Goal: Task Accomplishment & Management: Manage account settings

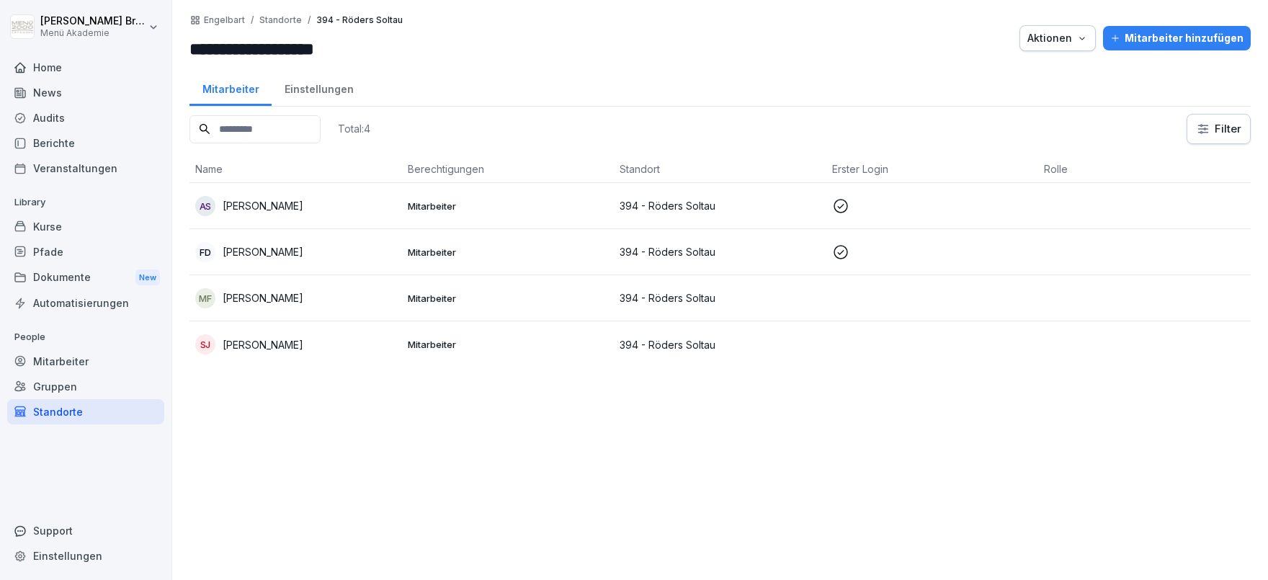
click at [45, 412] on div "Standorte" at bounding box center [85, 411] width 157 height 25
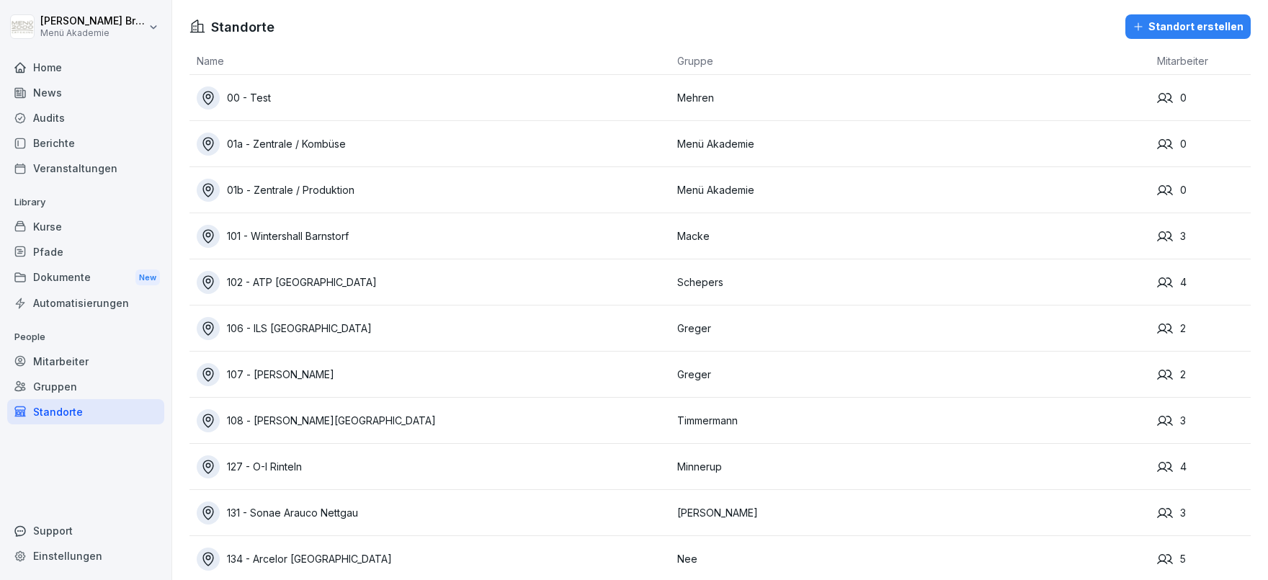
scroll to position [6309, 0]
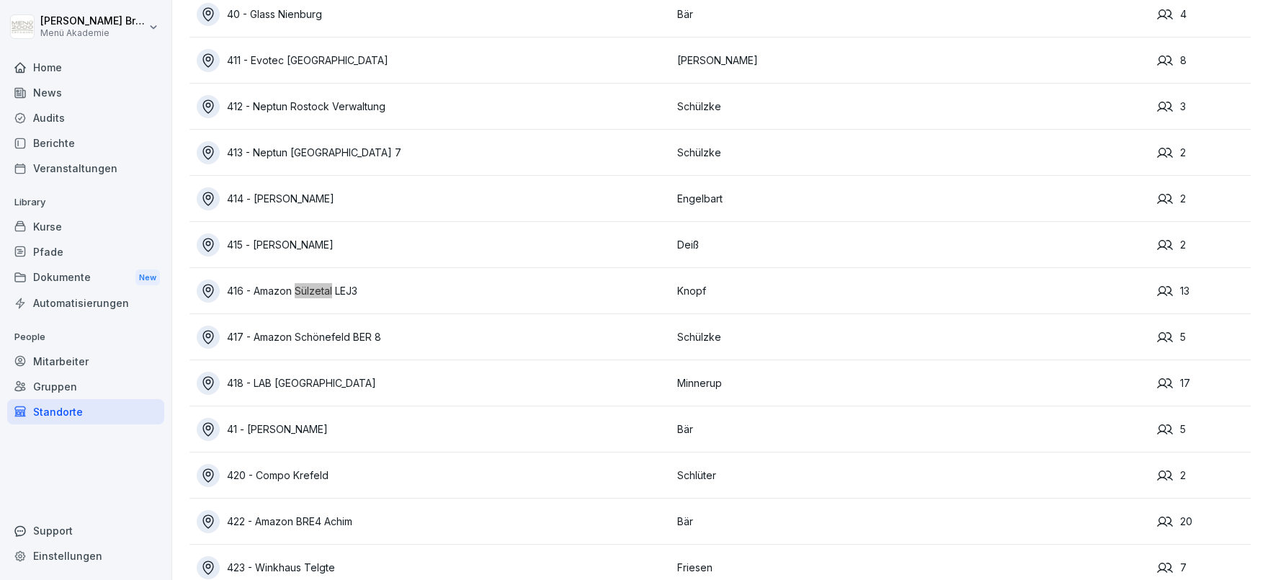
click at [284, 288] on div "416 - Amazon Sülzetal LEJ3" at bounding box center [433, 291] width 473 height 23
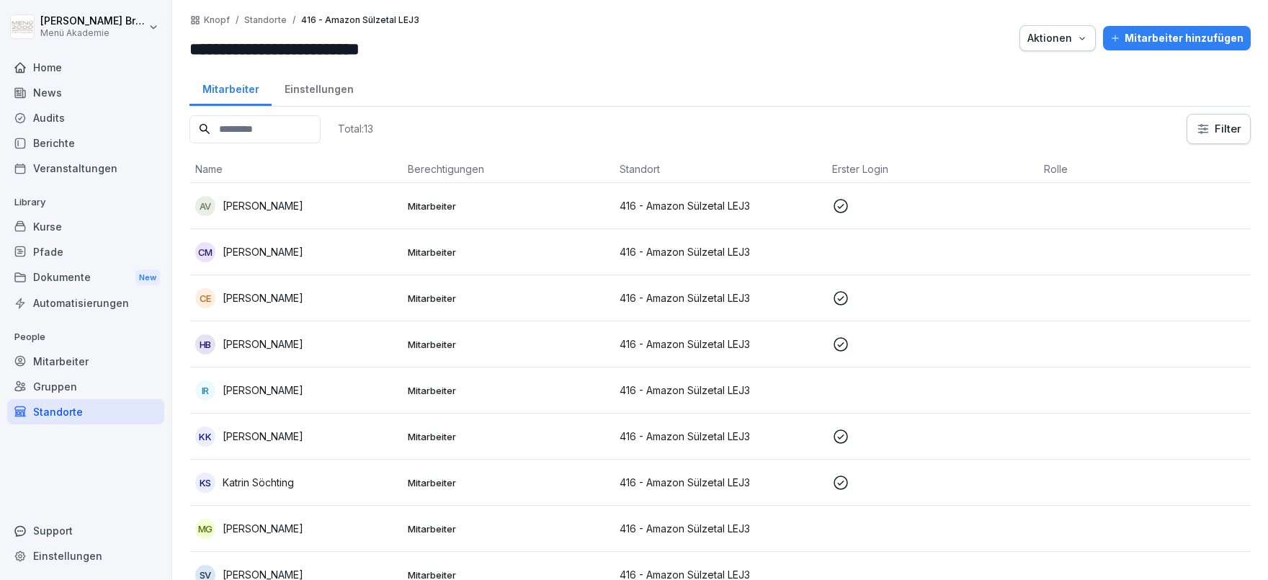
click at [1191, 35] on div "Mitarbeiter hinzufügen" at bounding box center [1176, 38] width 133 height 16
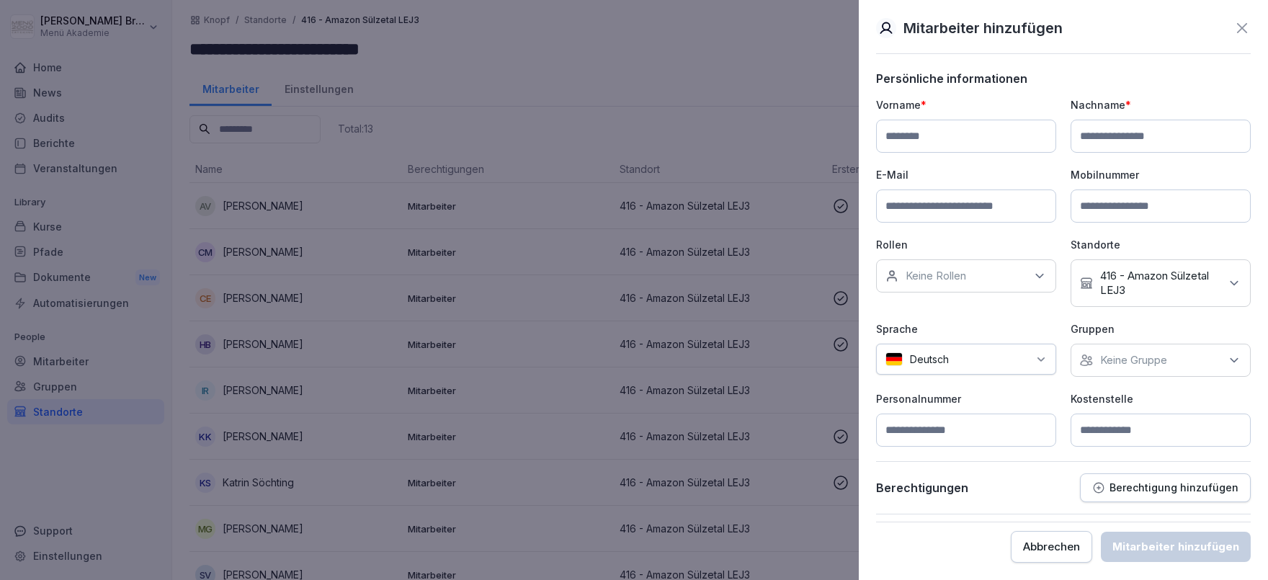
click at [916, 137] on input at bounding box center [966, 136] width 180 height 33
type input "****"
type input "******"
click at [1102, 350] on div "Keine Gruppe" at bounding box center [1161, 360] width 180 height 33
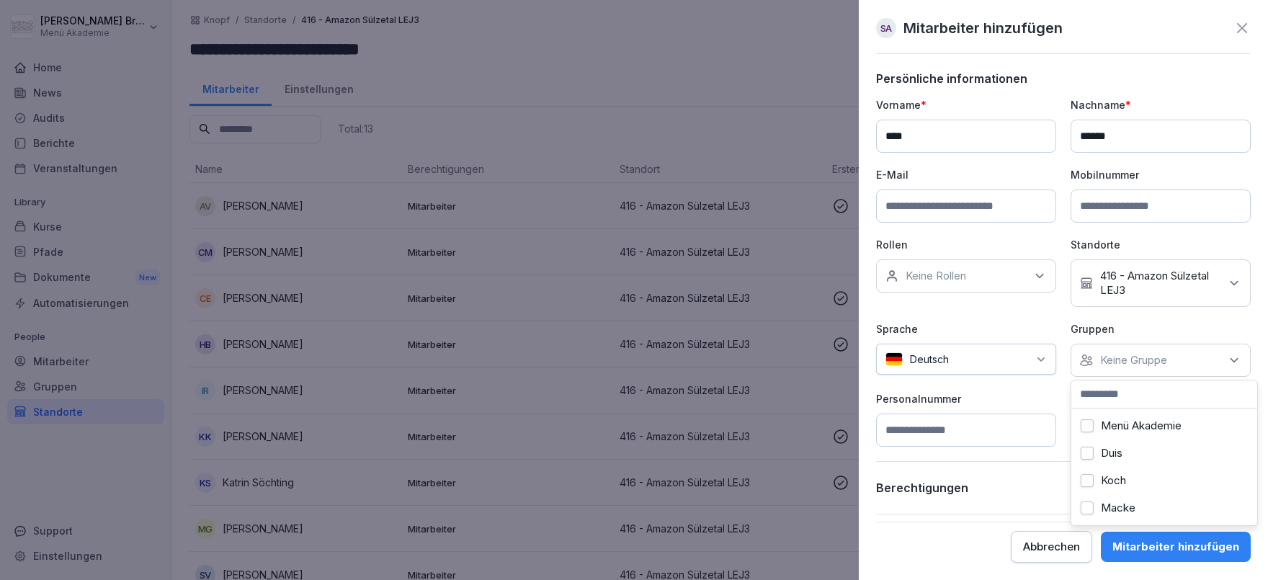
click at [1088, 420] on button "Menü Akademie" at bounding box center [1087, 425] width 13 height 13
click at [1043, 401] on p "Personalnummer" at bounding box center [966, 398] width 180 height 15
click at [1151, 427] on input at bounding box center [1161, 430] width 180 height 33
type input "***"
click at [1212, 538] on button "Mitarbeiter hinzufügen" at bounding box center [1176, 547] width 150 height 30
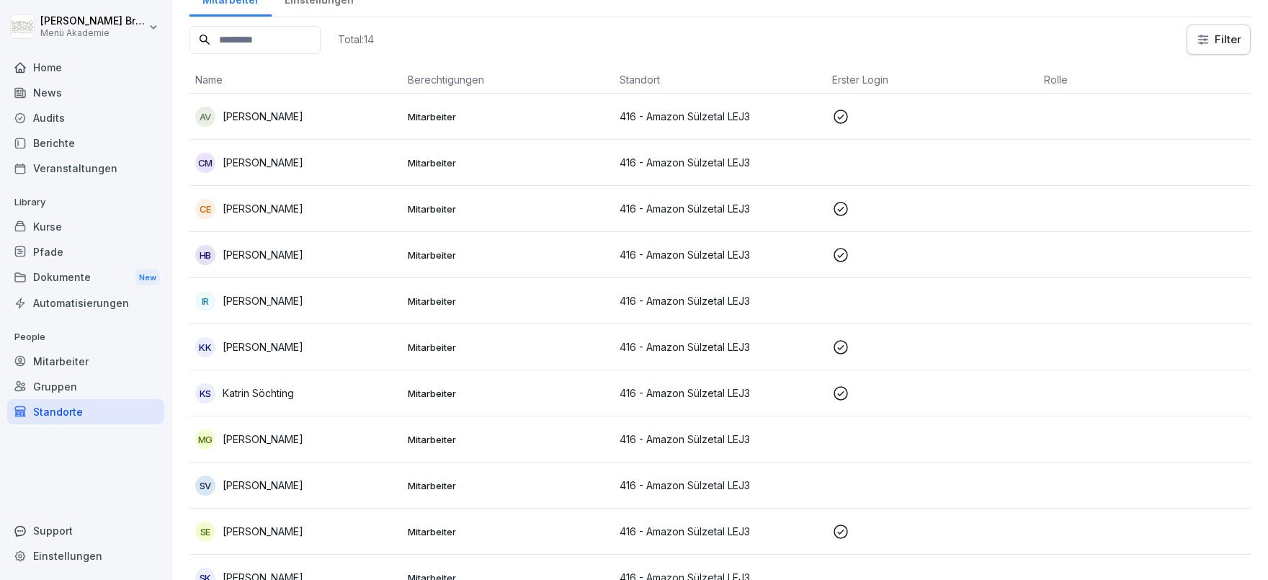
scroll to position [166, 0]
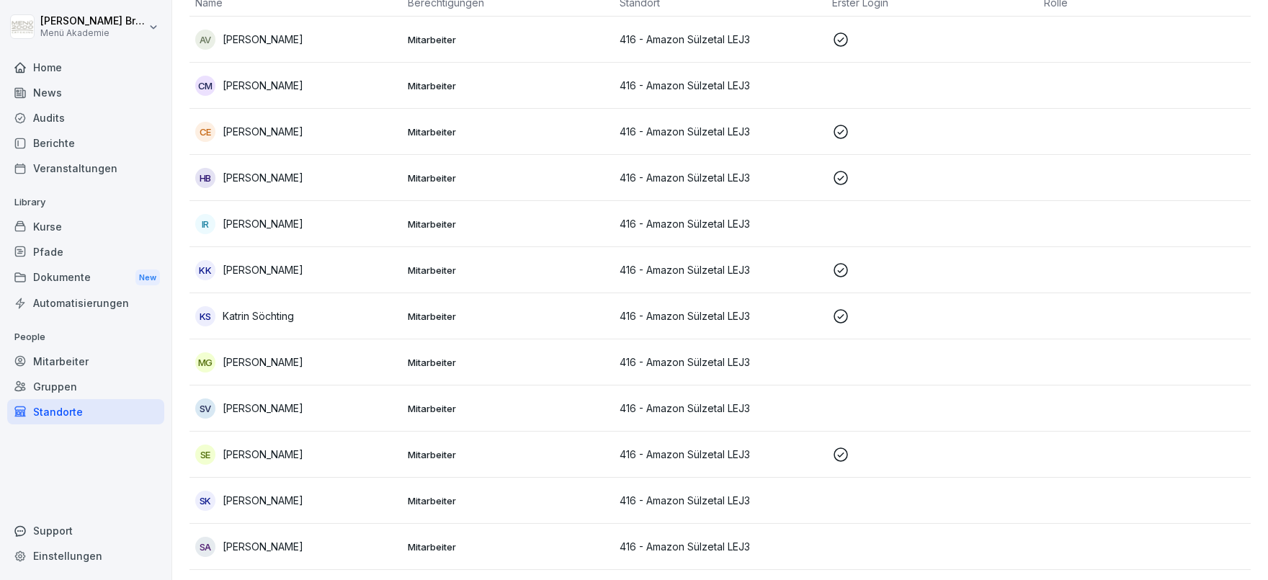
click at [251, 539] on p "[PERSON_NAME]" at bounding box center [263, 546] width 81 height 15
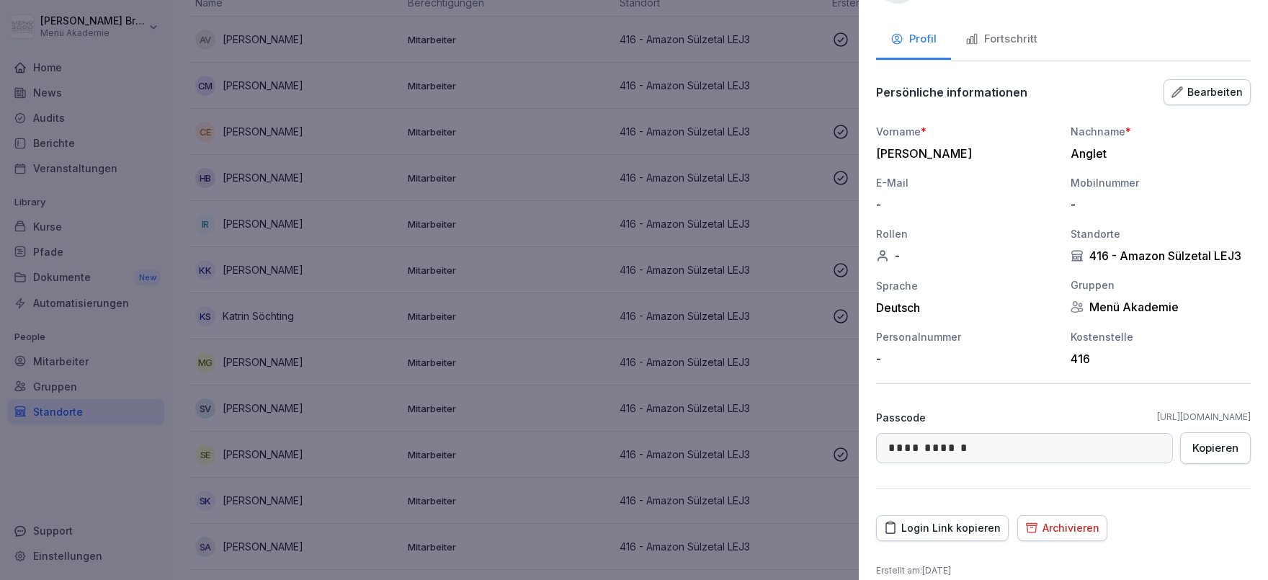
scroll to position [76, 0]
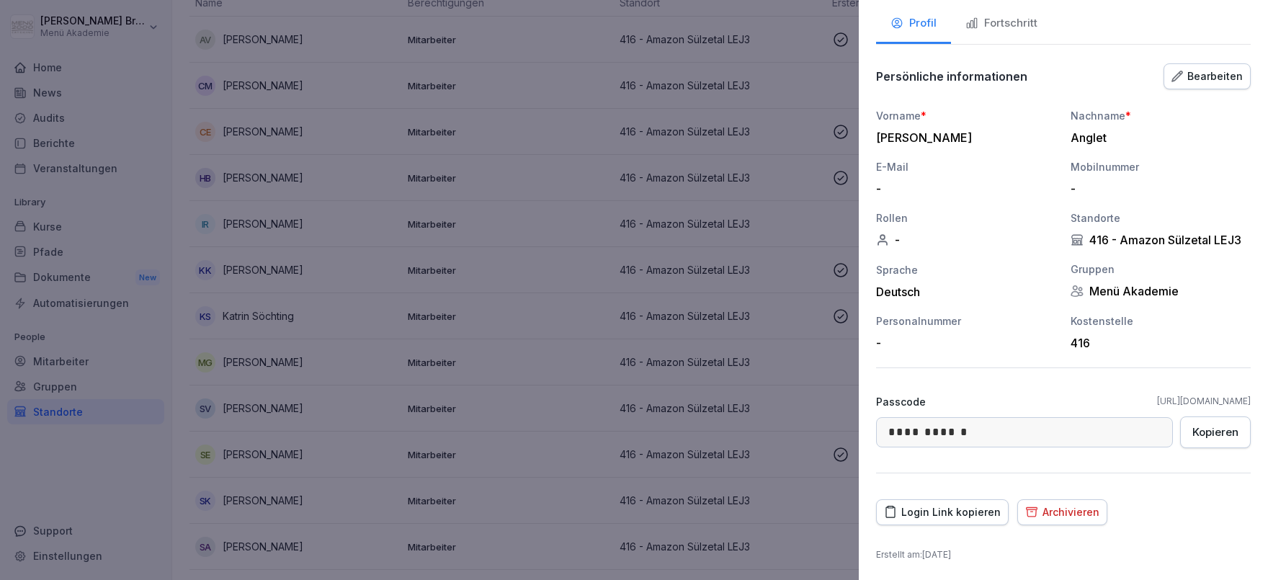
drag, startPoint x: 945, startPoint y: 509, endPoint x: 152, endPoint y: 404, distance: 800.2
click at [940, 509] on div "Login Link kopieren" at bounding box center [942, 512] width 117 height 16
click at [324, 173] on div at bounding box center [634, 290] width 1268 height 580
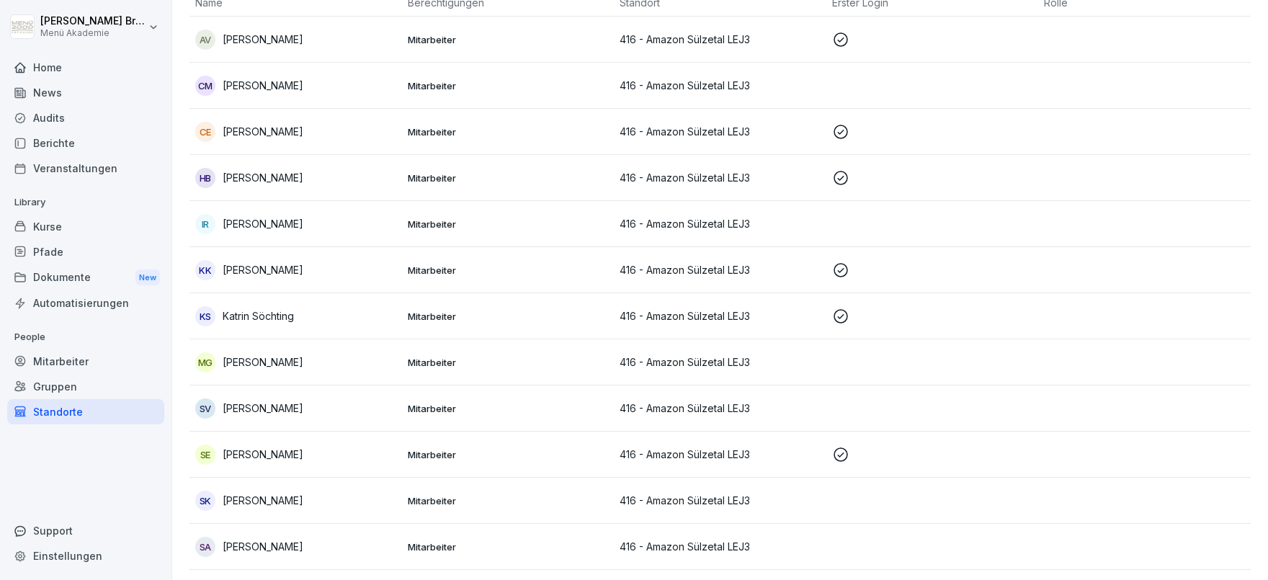
scroll to position [166, 0]
click at [79, 357] on div "Mitarbeiter" at bounding box center [85, 361] width 157 height 25
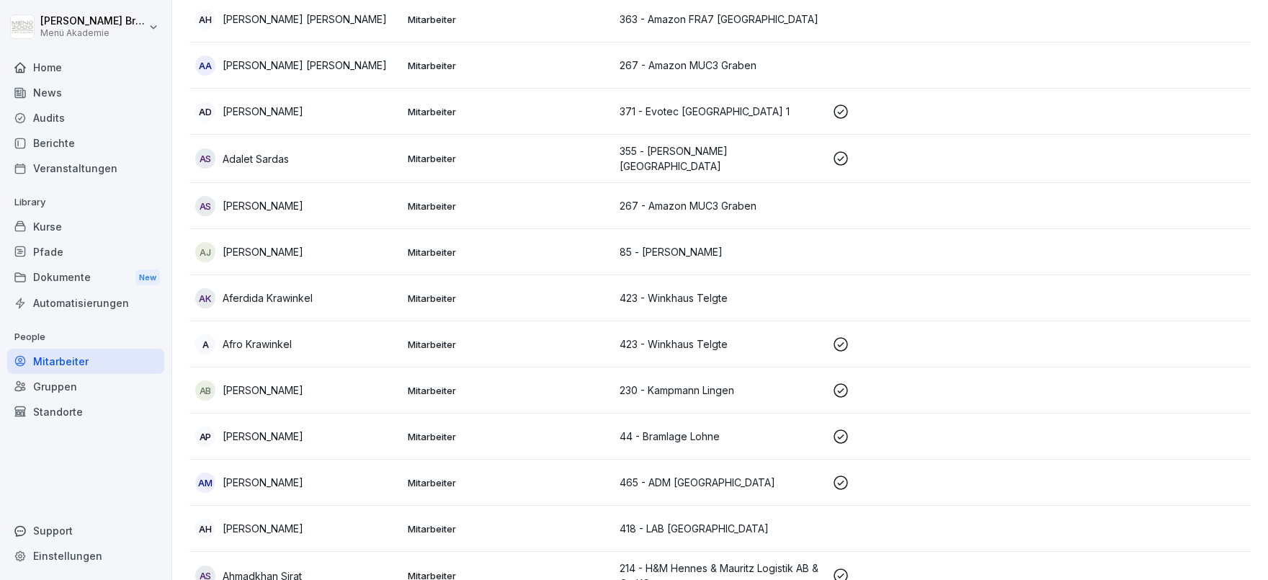
scroll to position [14, 0]
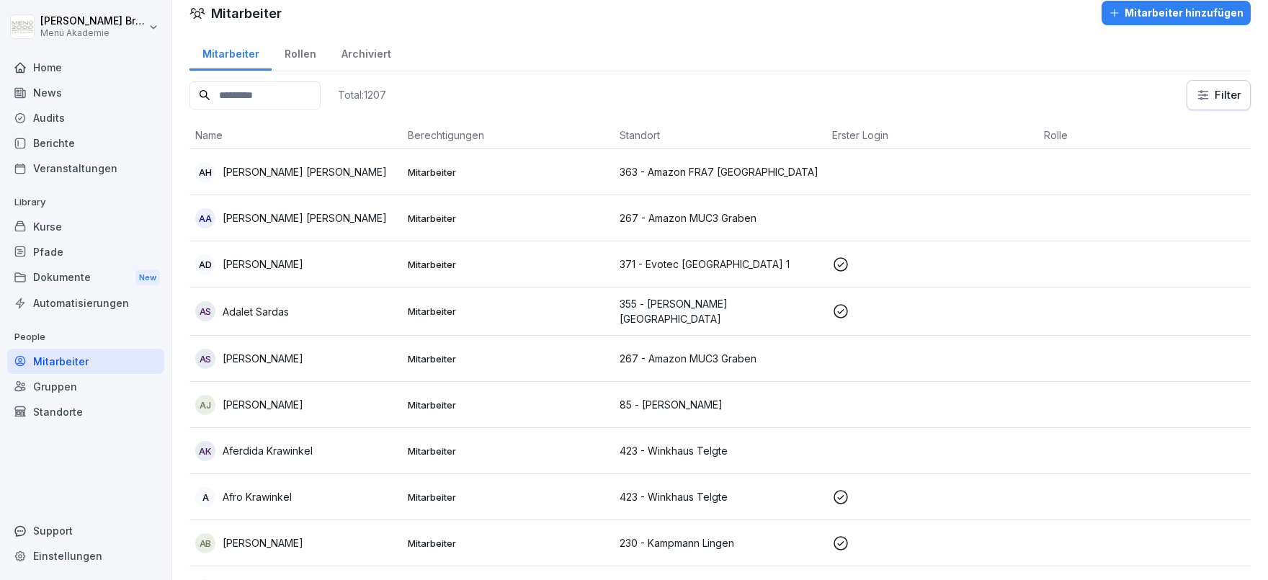
click at [316, 95] on input at bounding box center [255, 95] width 131 height 28
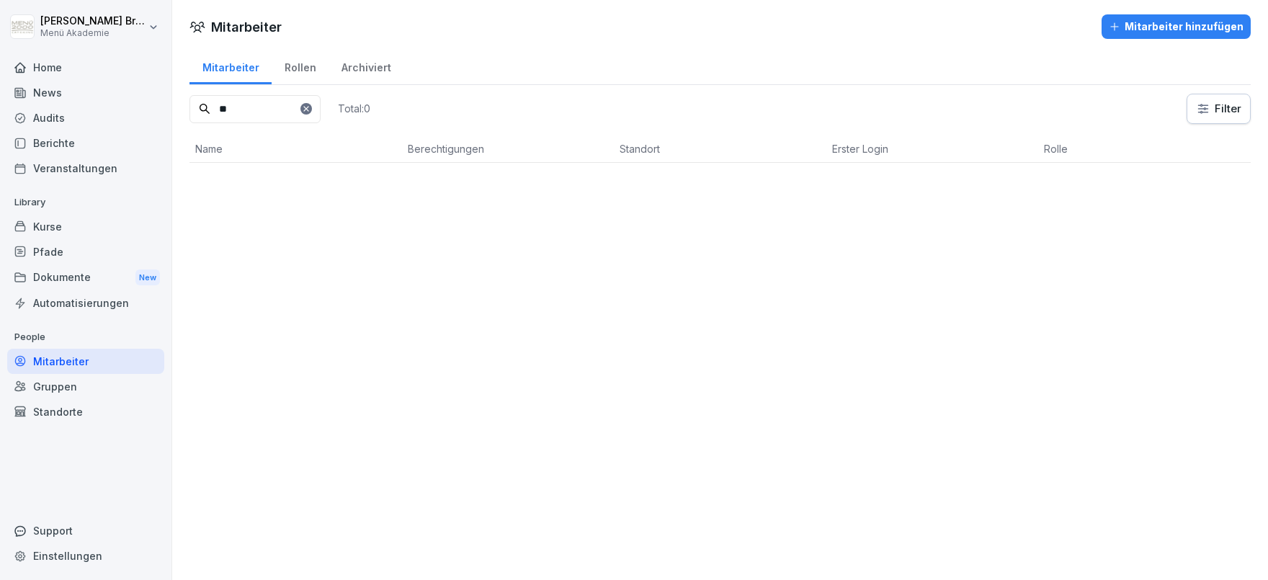
scroll to position [0, 0]
type input "*"
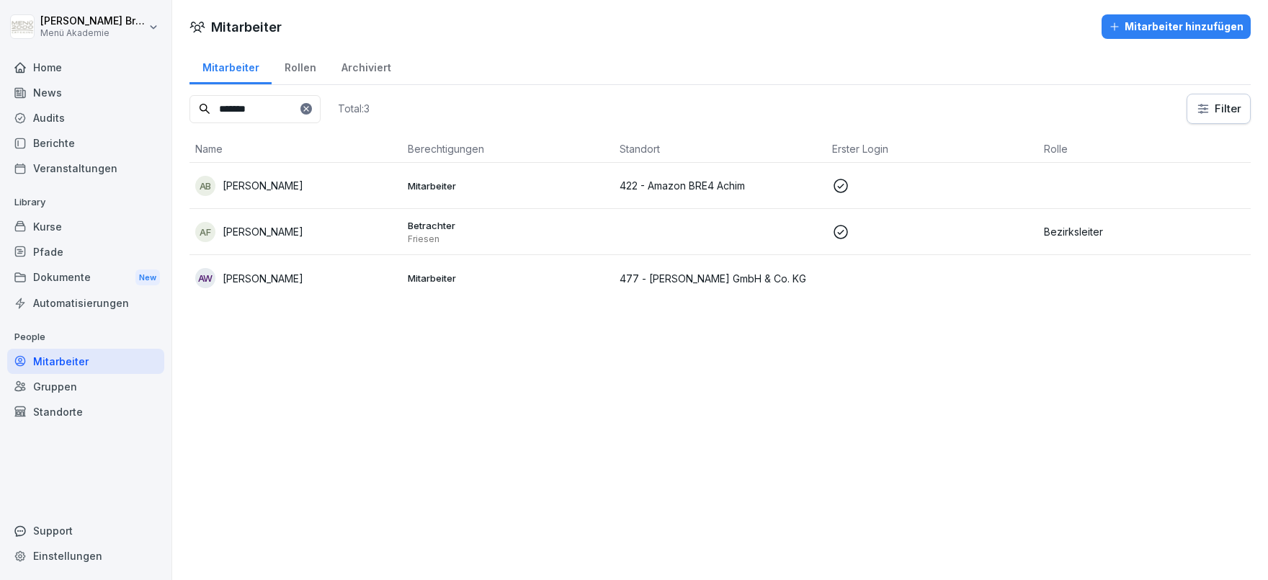
type input "*******"
click at [62, 361] on div "Mitarbeiter" at bounding box center [85, 361] width 157 height 25
click at [1162, 20] on div "Mitarbeiter hinzufügen" at bounding box center [1176, 27] width 135 height 16
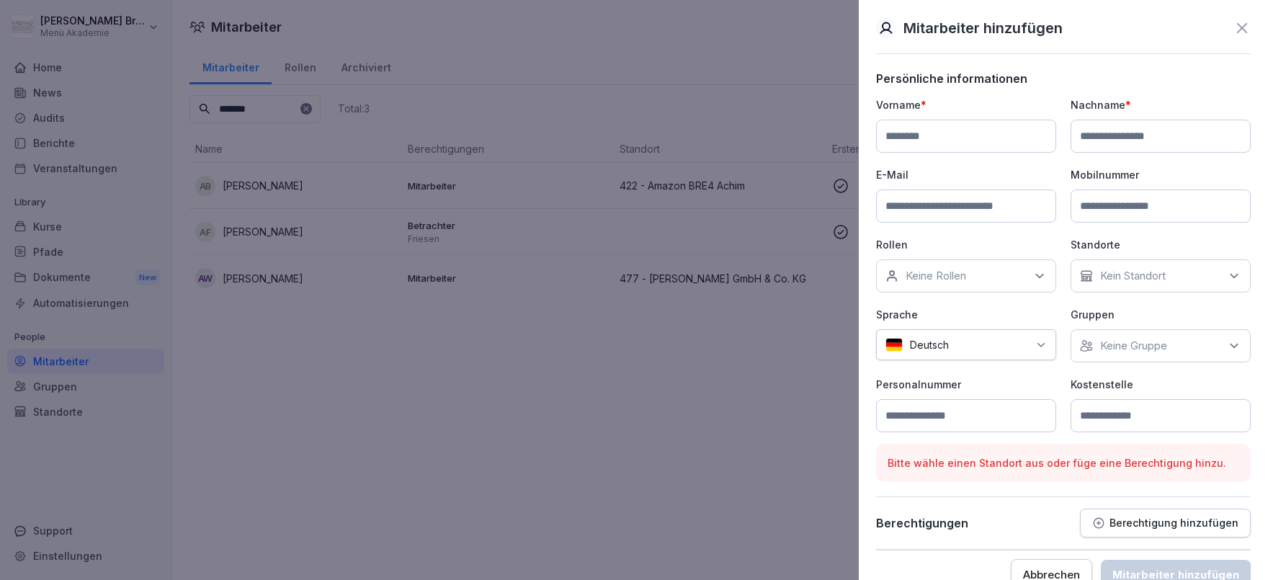
click at [935, 146] on input at bounding box center [966, 136] width 180 height 33
type input "*******"
click at [962, 208] on input at bounding box center [966, 206] width 180 height 33
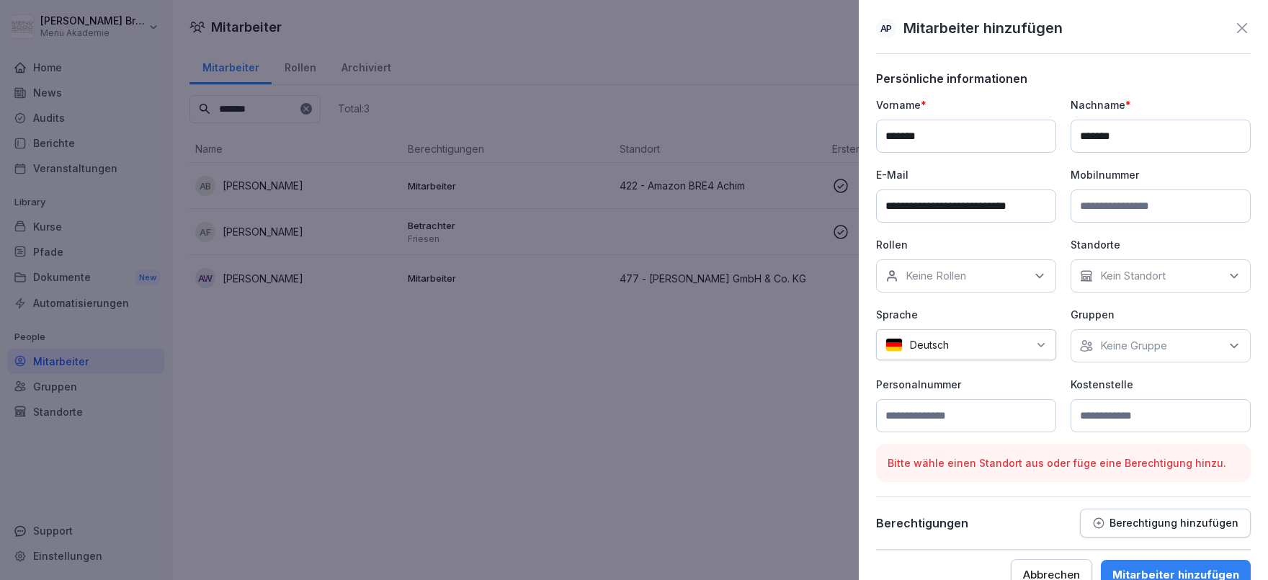
type input "**********"
click at [941, 278] on p "Keine Rollen" at bounding box center [936, 276] width 61 height 14
click at [940, 337] on label "Bezirksleiter" at bounding box center [936, 342] width 61 height 13
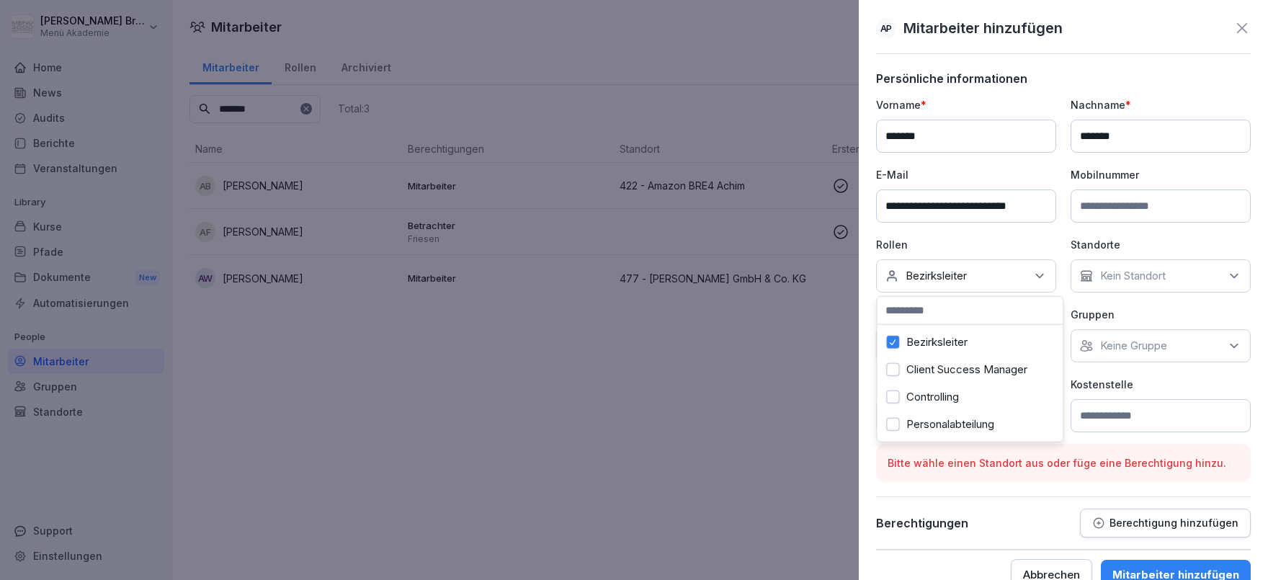
click at [1177, 352] on div "Keine Gruppe" at bounding box center [1161, 345] width 180 height 33
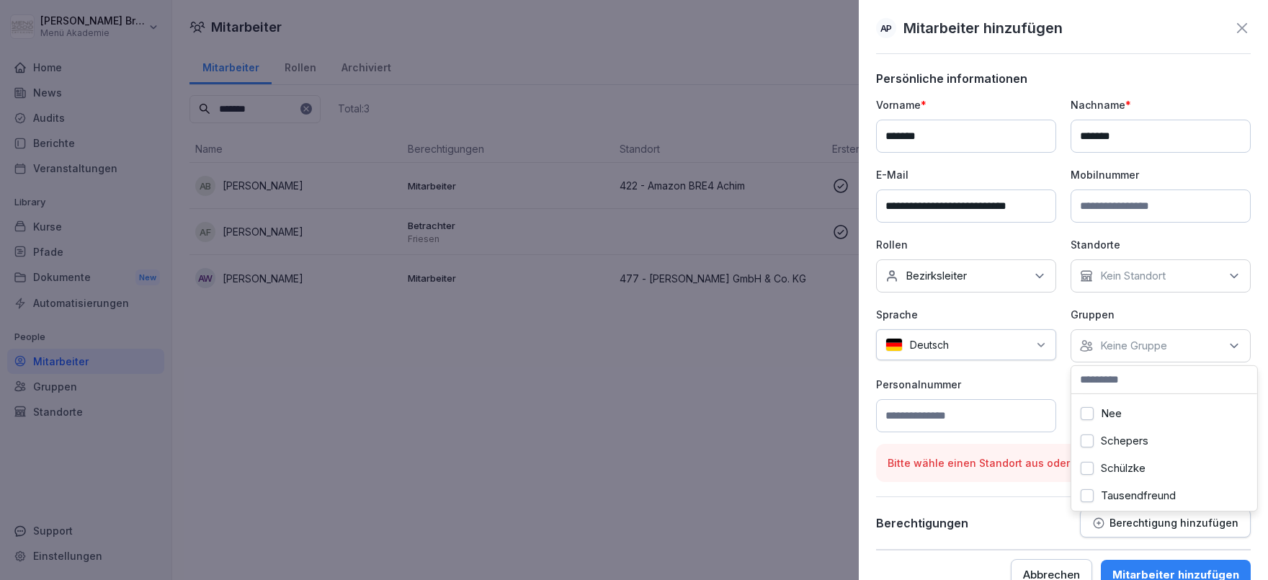
scroll to position [79, 0]
click at [1110, 439] on label "Nee" at bounding box center [1111, 441] width 21 height 13
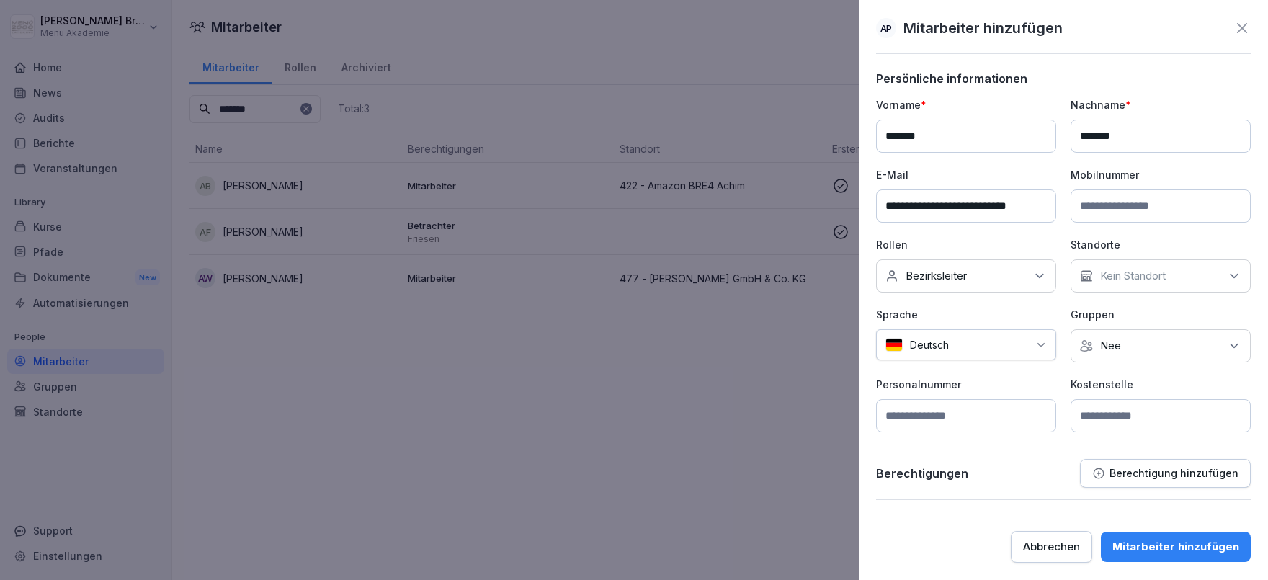
click at [1015, 373] on div "**********" at bounding box center [1063, 264] width 375 height 335
click at [1154, 411] on input at bounding box center [1161, 415] width 180 height 33
type input "*"
click at [1208, 471] on p "Berechtigung hinzufügen" at bounding box center [1174, 474] width 129 height 12
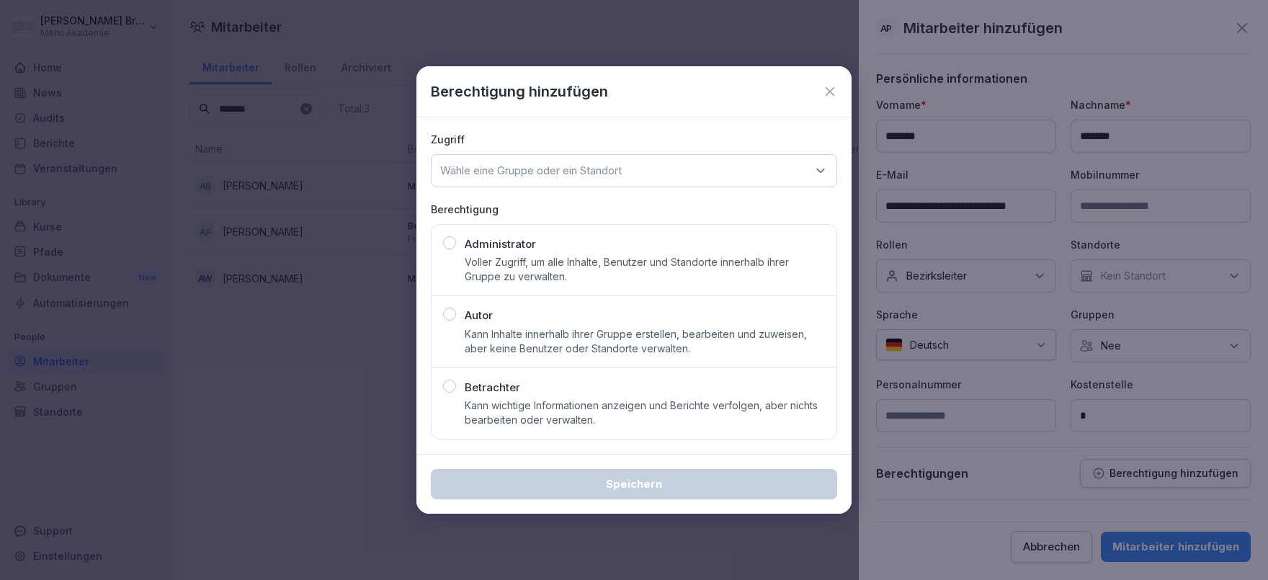
click at [502, 169] on p "Wähle eine Gruppe oder ein Standort" at bounding box center [531, 171] width 182 height 14
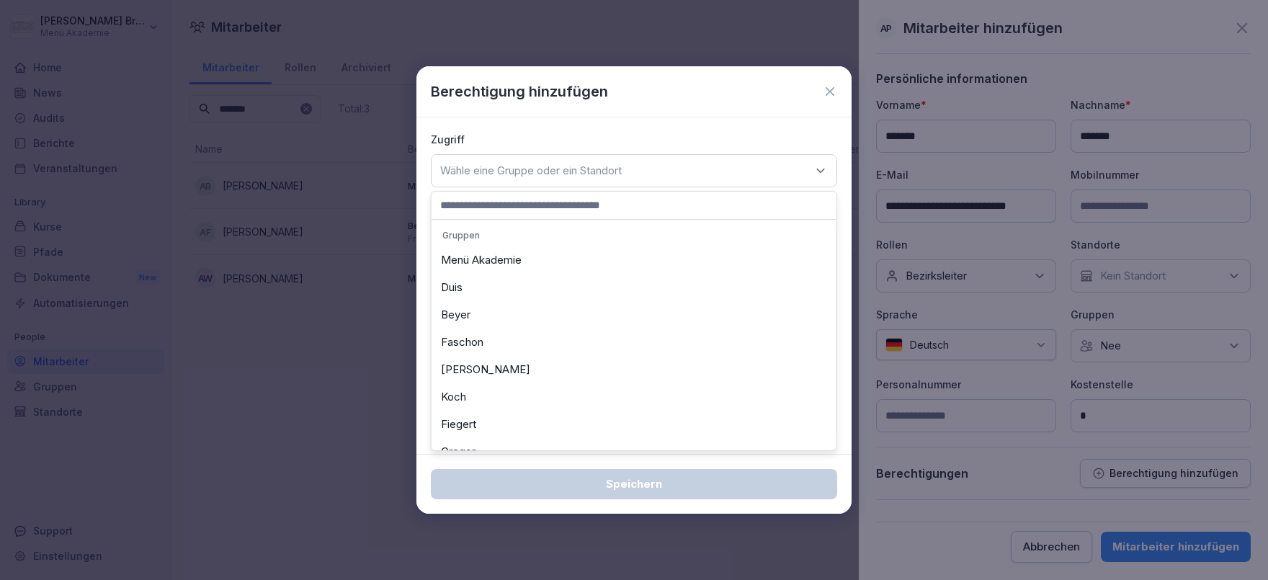
type input "*"
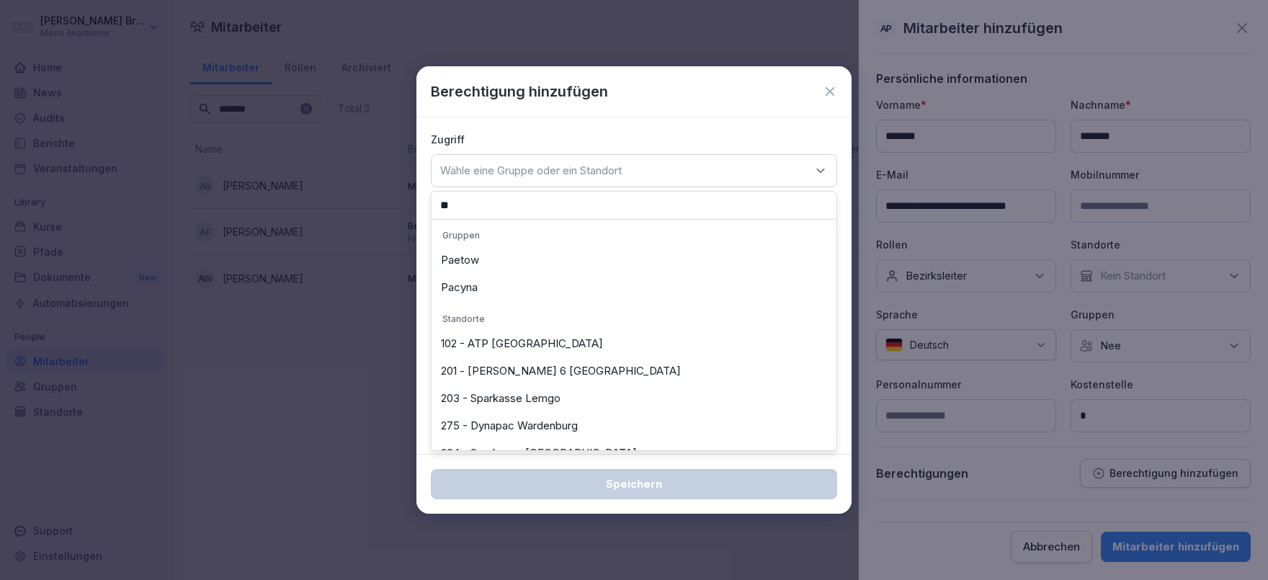
type input "*"
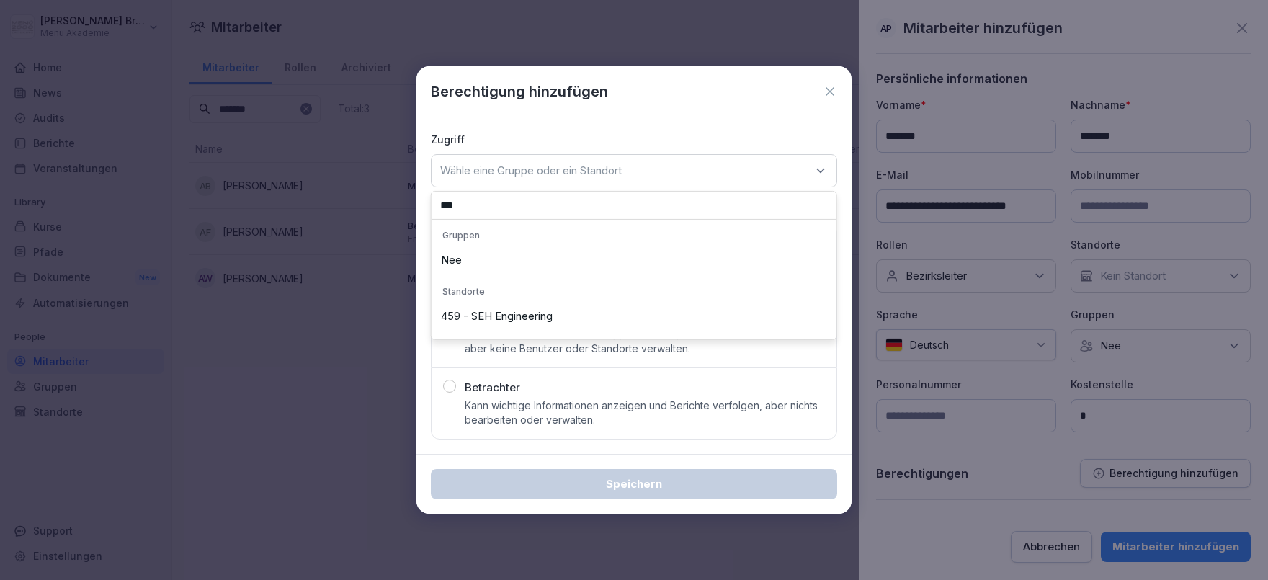
type input "***"
click at [451, 257] on div "Nee" at bounding box center [634, 259] width 398 height 27
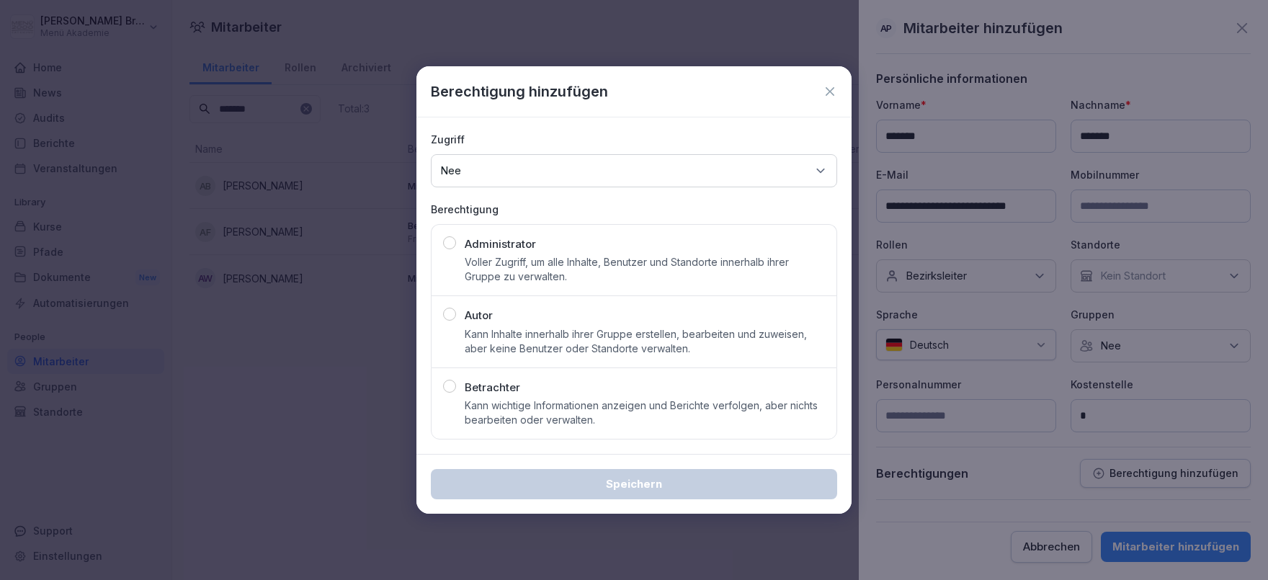
click at [462, 381] on div "Betrachter Kann wichtige Informationen anzeigen und Berichte verfolgen, aber ni…" at bounding box center [634, 404] width 382 height 48
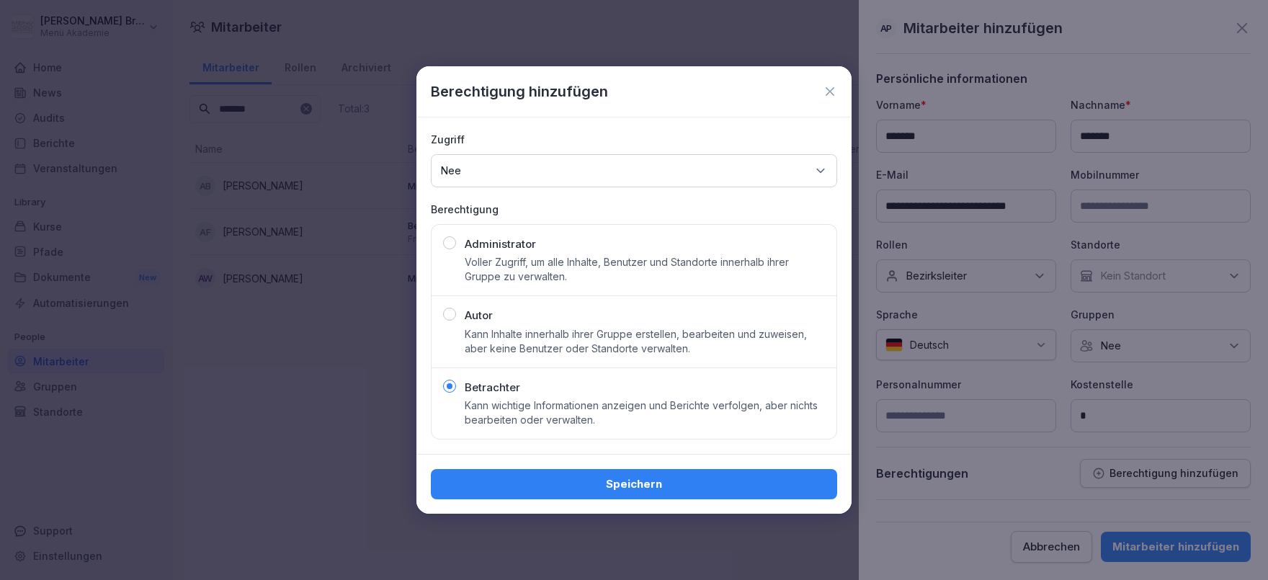
click at [597, 478] on div "Speichern" at bounding box center [633, 484] width 383 height 16
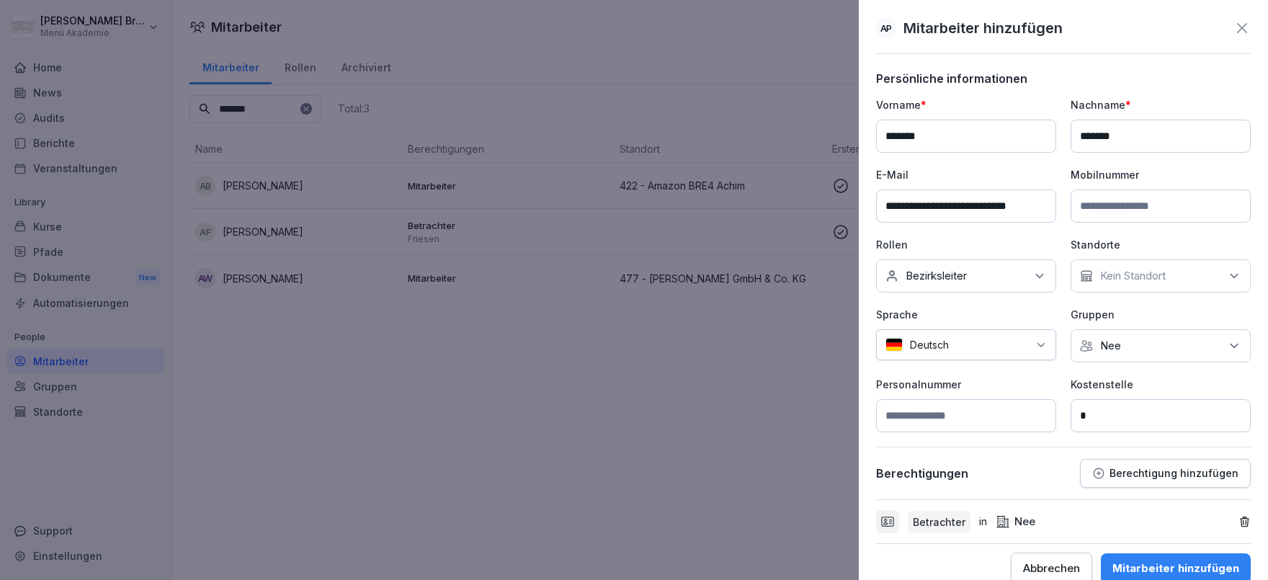
click at [887, 198] on input "**********" at bounding box center [966, 206] width 180 height 33
click at [1181, 562] on div "Mitarbeiter hinzufügen" at bounding box center [1176, 569] width 127 height 16
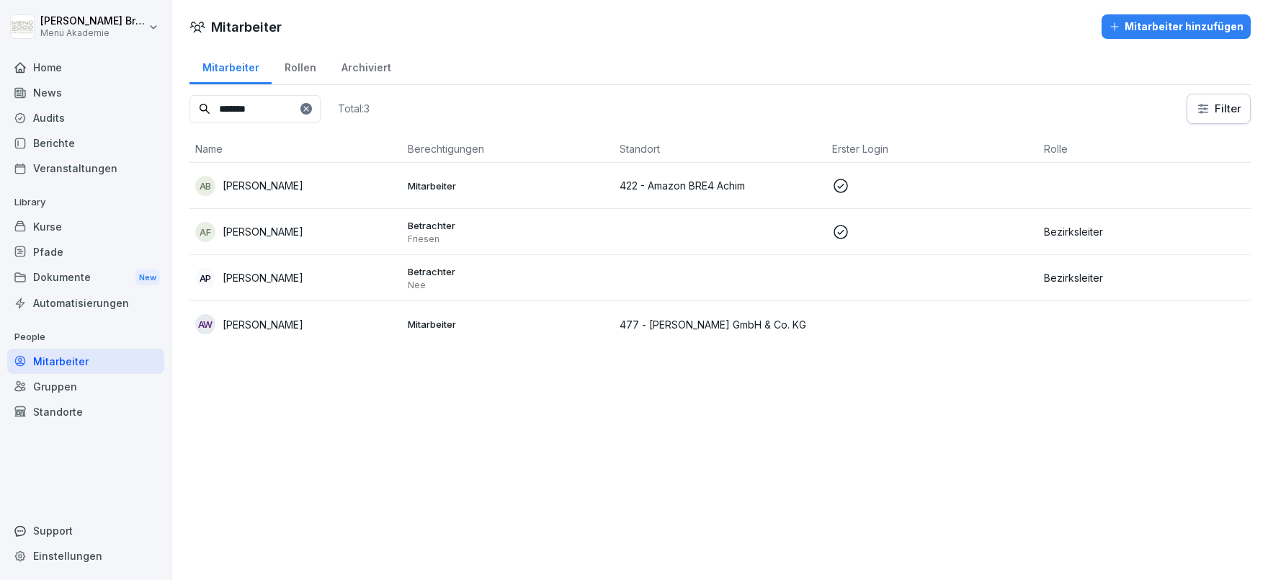
click at [255, 267] on td "AP [PERSON_NAME]" at bounding box center [296, 278] width 213 height 46
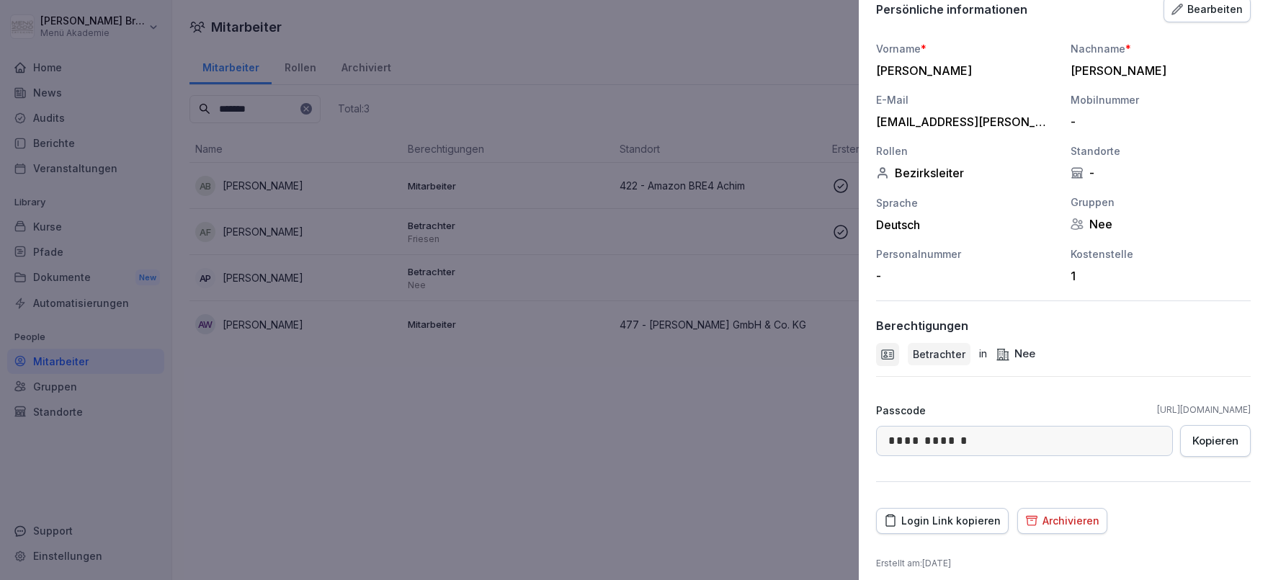
scroll to position [151, 0]
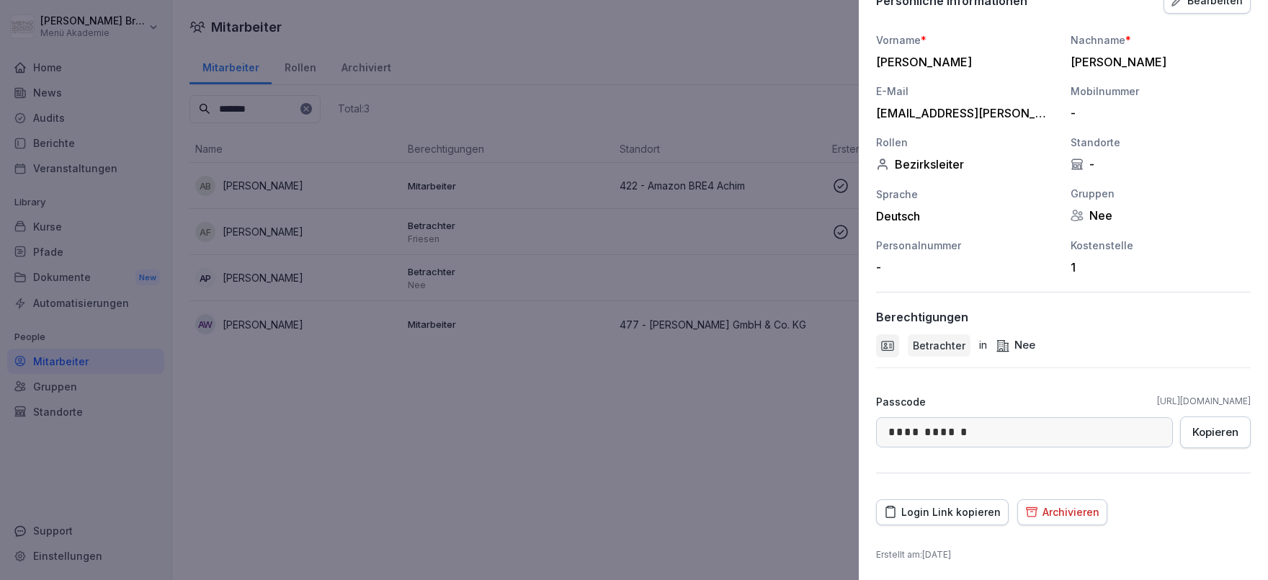
click at [940, 501] on button "Login Link kopieren" at bounding box center [942, 512] width 133 height 26
click at [344, 487] on div at bounding box center [634, 290] width 1268 height 580
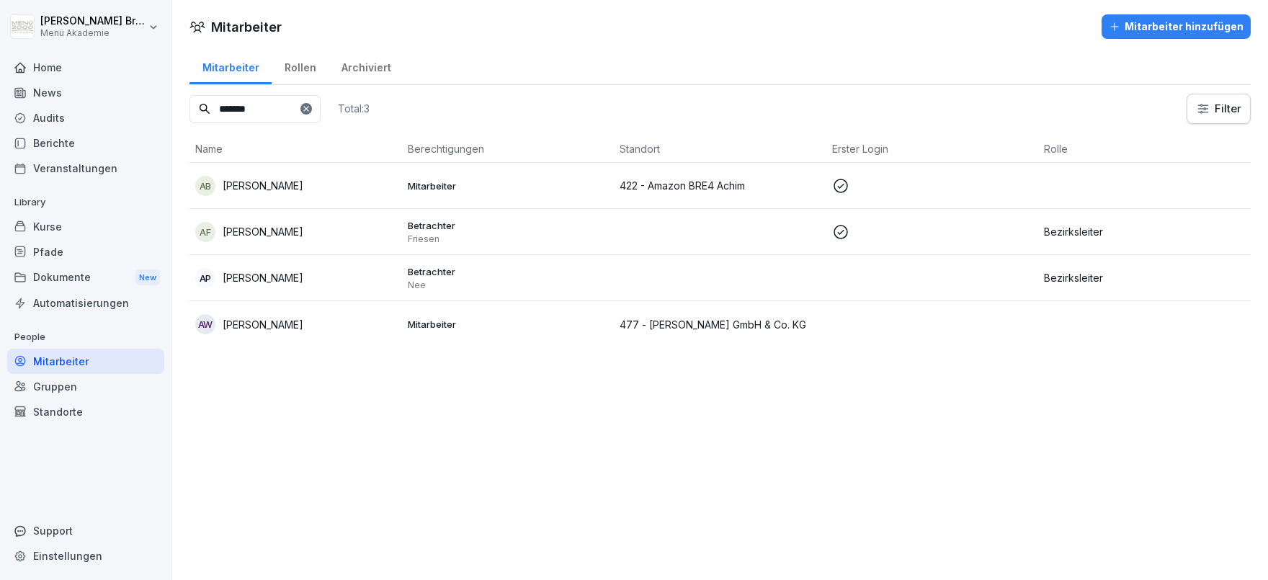
click at [79, 415] on div "Standorte" at bounding box center [85, 411] width 157 height 25
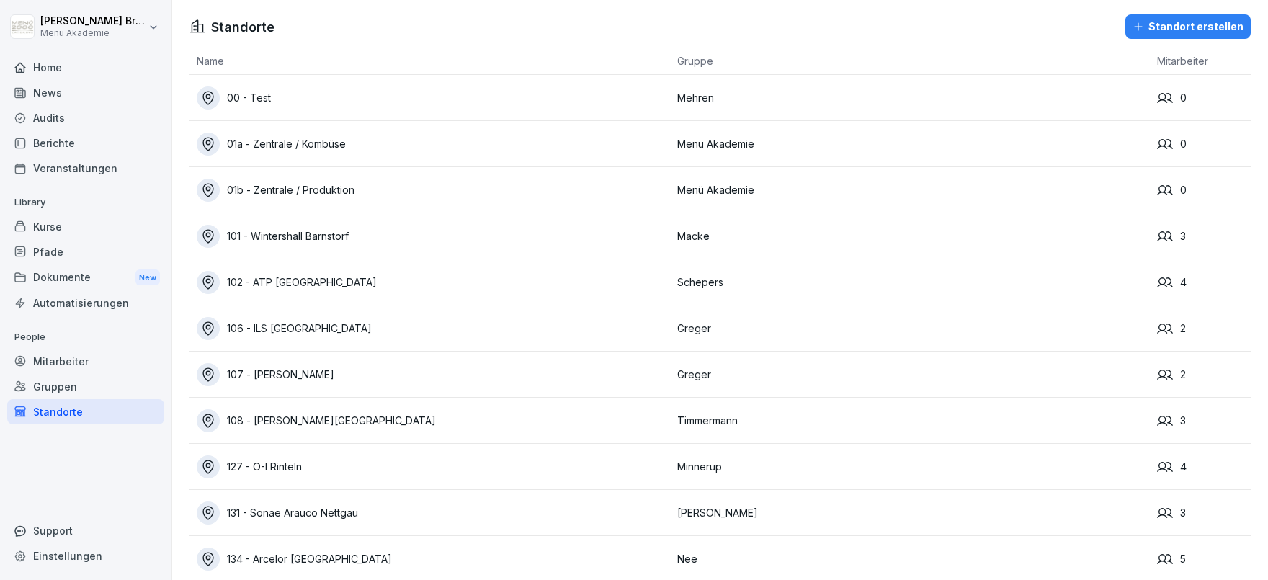
scroll to position [6679, 0]
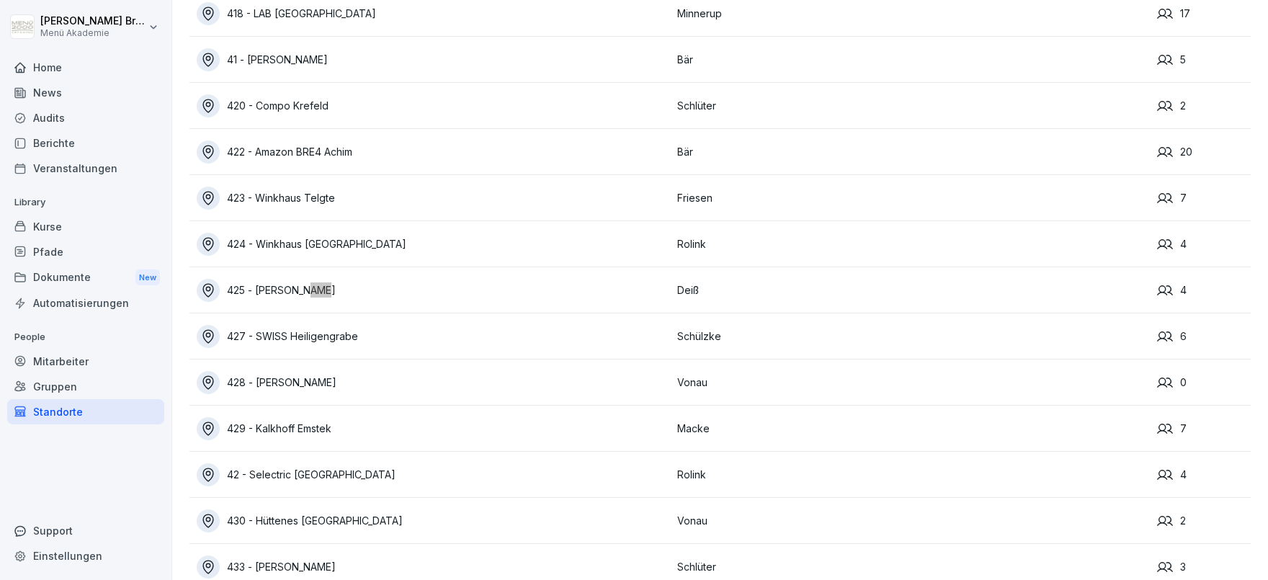
click at [343, 297] on div "425 - [PERSON_NAME]" at bounding box center [433, 290] width 473 height 23
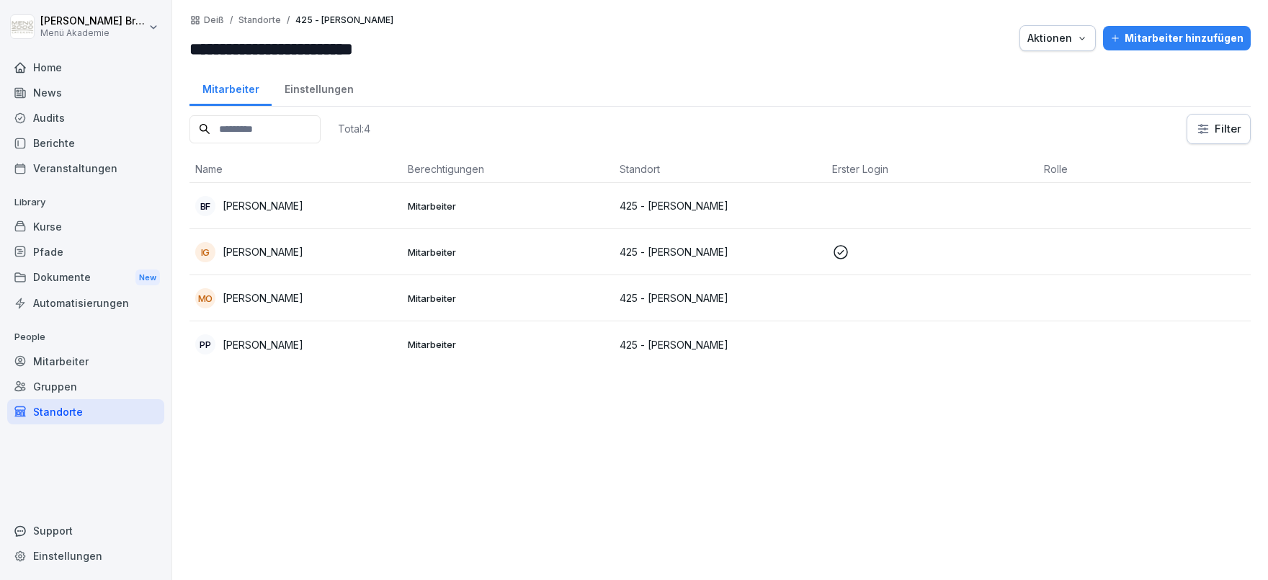
click at [258, 202] on p "[PERSON_NAME]" at bounding box center [263, 205] width 81 height 15
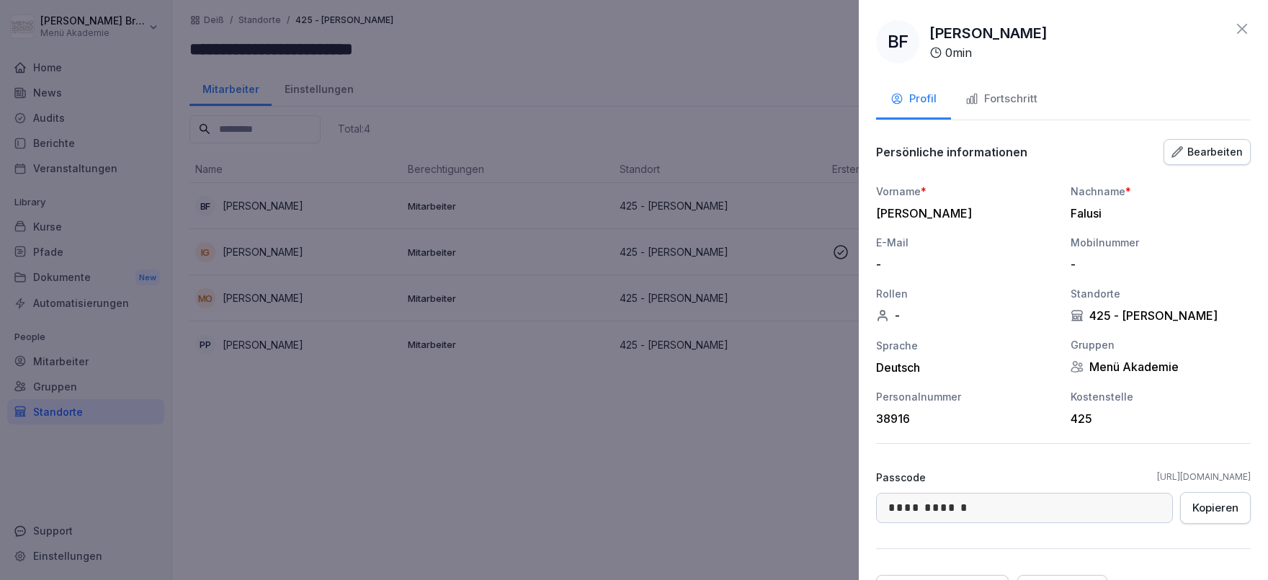
drag, startPoint x: 1061, startPoint y: 476, endPoint x: 1256, endPoint y: 478, distance: 195.3
click at [1256, 478] on div "**********" at bounding box center [1063, 290] width 409 height 580
copy link "[URL][DOMAIN_NAME]"
click at [370, 494] on div at bounding box center [634, 290] width 1268 height 580
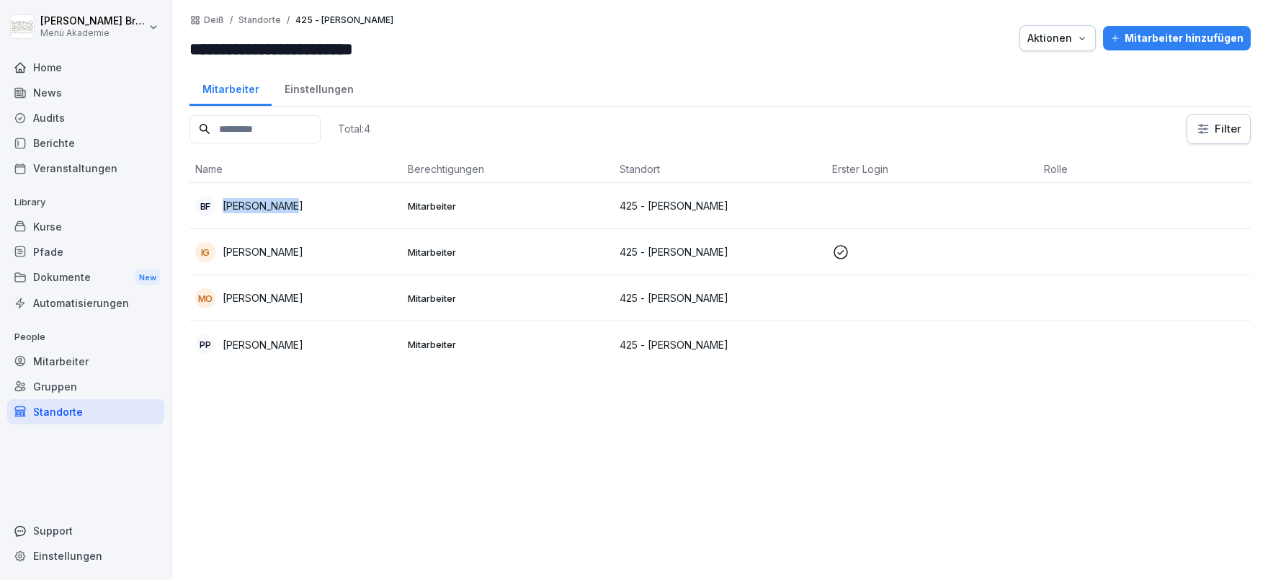
copy p "[PERSON_NAME]"
drag, startPoint x: 307, startPoint y: 203, endPoint x: 223, endPoint y: 206, distance: 84.4
click at [223, 206] on div "[PERSON_NAME] [PERSON_NAME]" at bounding box center [295, 206] width 201 height 20
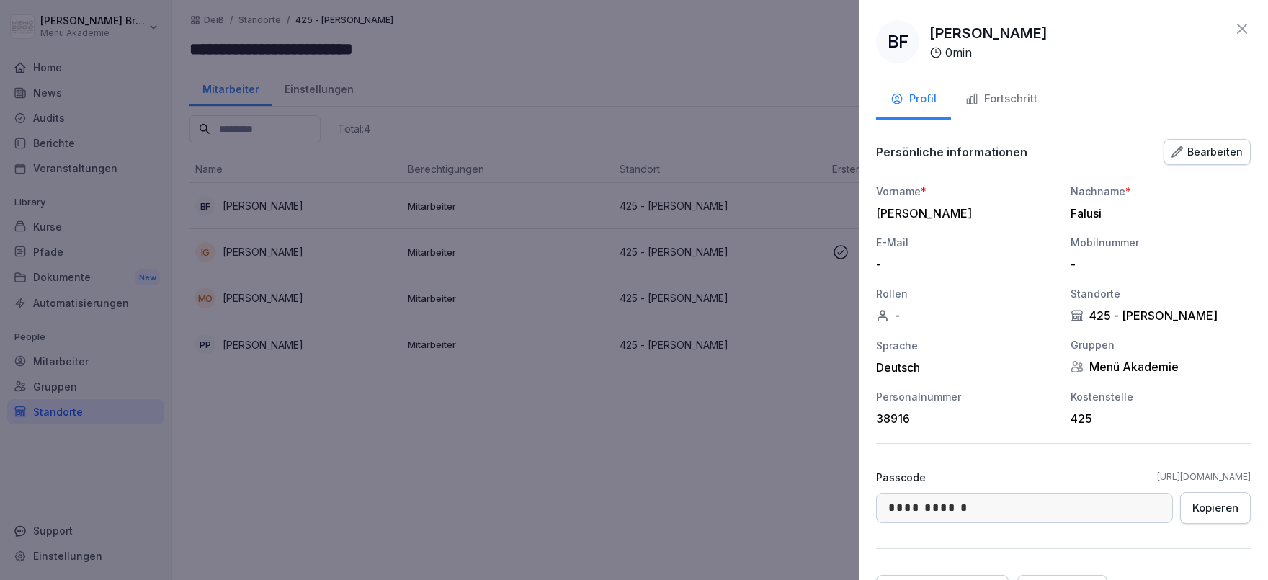
click at [1226, 509] on div "Kopieren" at bounding box center [1216, 508] width 46 height 16
click at [501, 435] on div at bounding box center [634, 290] width 1268 height 580
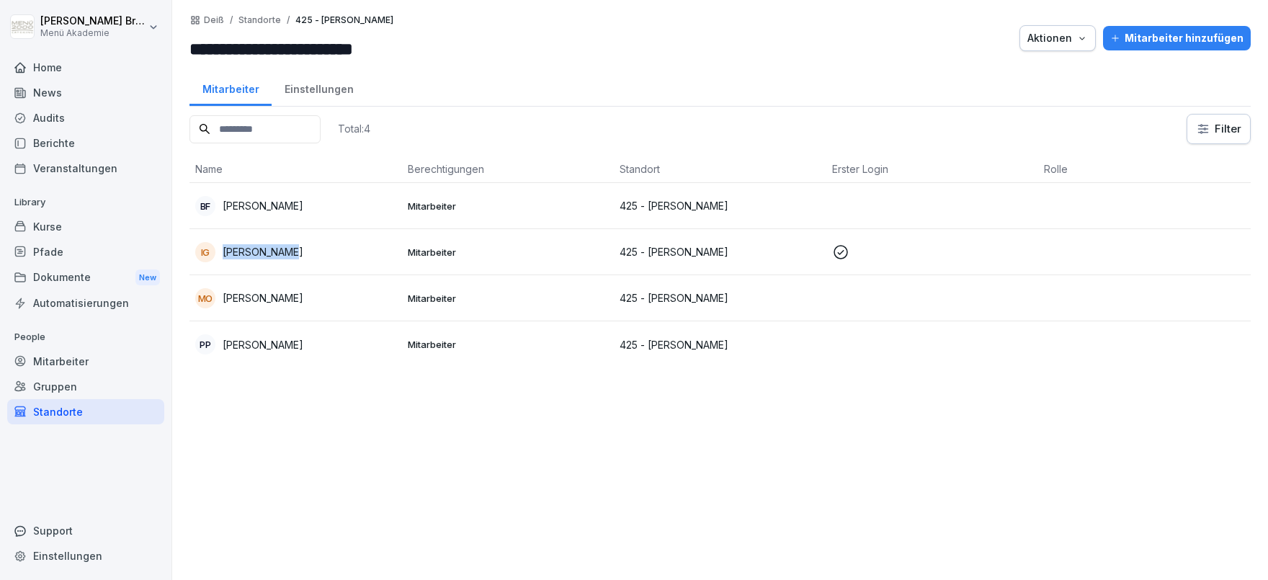
copy p "[PERSON_NAME]"
drag, startPoint x: 285, startPoint y: 254, endPoint x: 223, endPoint y: 259, distance: 62.1
click at [223, 259] on div "IG [PERSON_NAME]" at bounding box center [295, 252] width 201 height 20
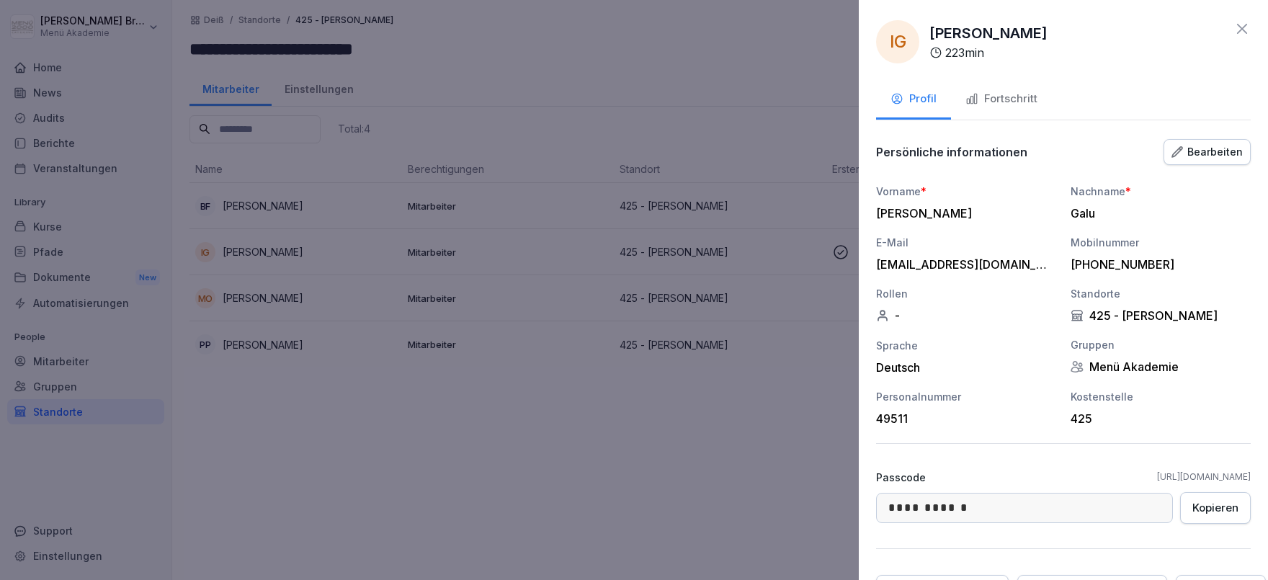
drag, startPoint x: 1203, startPoint y: 508, endPoint x: 208, endPoint y: 440, distance: 997.5
click at [1196, 507] on div "Kopieren" at bounding box center [1216, 508] width 46 height 16
click at [355, 398] on div at bounding box center [634, 290] width 1268 height 580
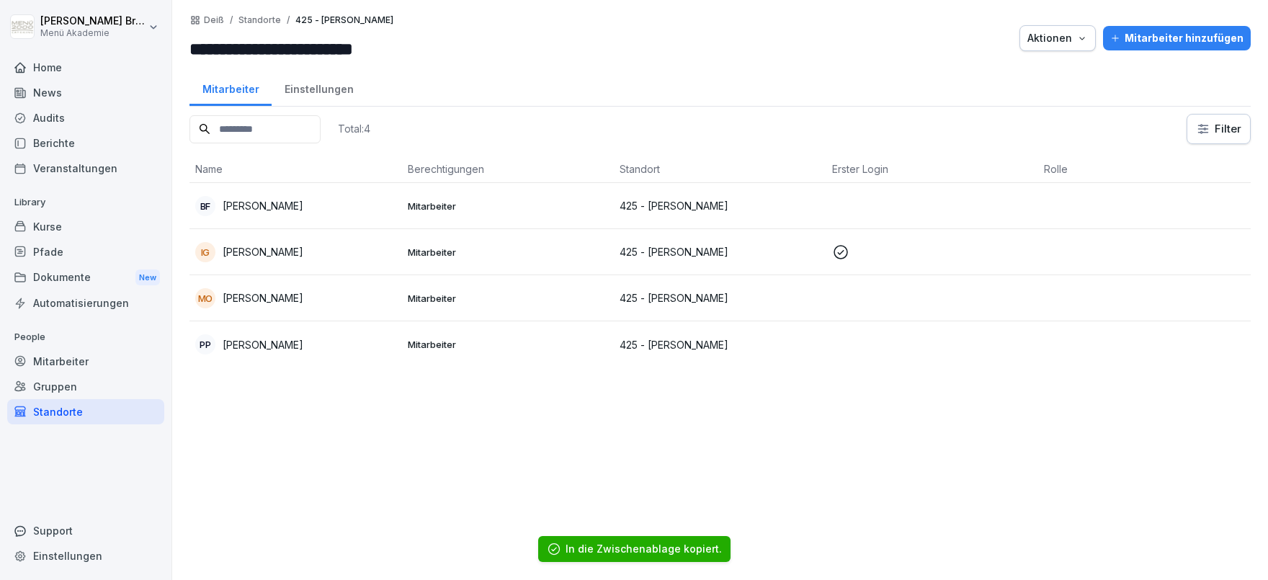
drag, startPoint x: 349, startPoint y: 294, endPoint x: 218, endPoint y: 294, distance: 131.9
click at [218, 294] on div "MO [PERSON_NAME]" at bounding box center [295, 298] width 201 height 20
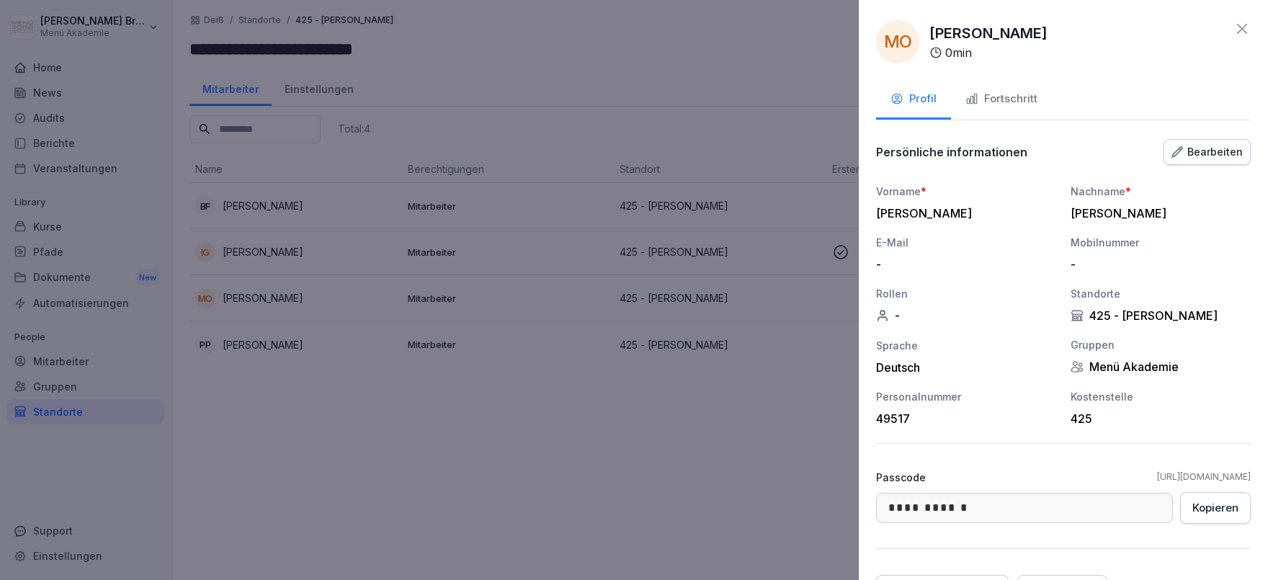
drag, startPoint x: 326, startPoint y: 423, endPoint x: 323, endPoint y: 308, distance: 115.3
click at [326, 409] on div at bounding box center [634, 290] width 1268 height 580
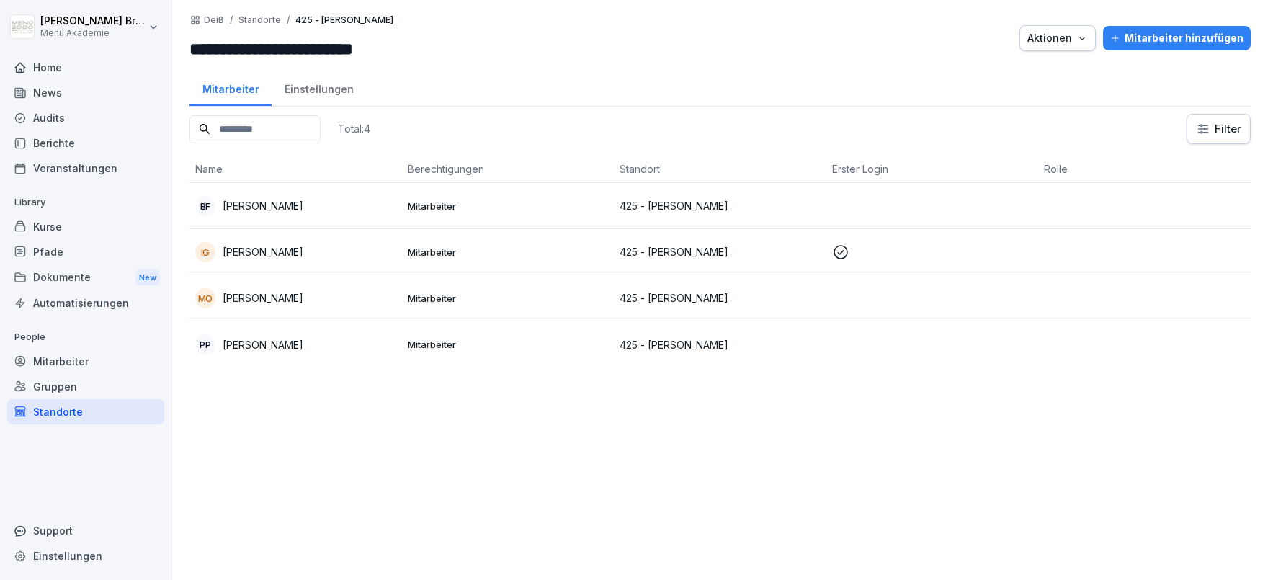
copy p "[PERSON_NAME]"
drag, startPoint x: 289, startPoint y: 299, endPoint x: 226, endPoint y: 299, distance: 63.4
click at [226, 299] on div "MO [PERSON_NAME]" at bounding box center [295, 298] width 201 height 20
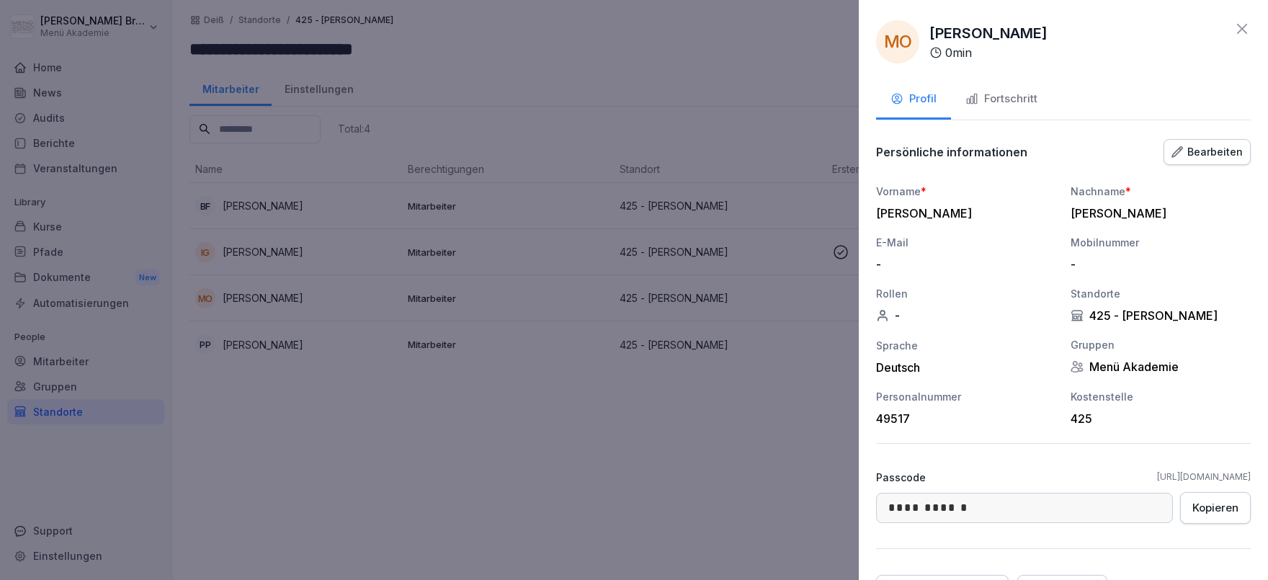
click at [1220, 512] on div "Kopieren" at bounding box center [1216, 508] width 46 height 16
click at [562, 524] on div at bounding box center [634, 290] width 1268 height 580
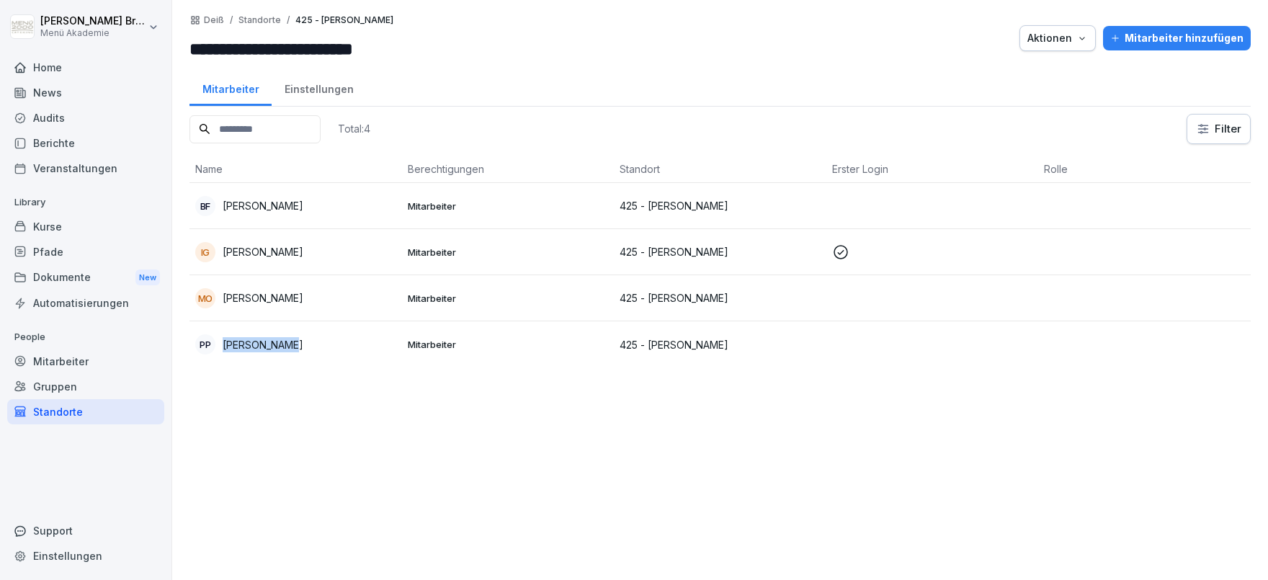
copy p "[PERSON_NAME]"
drag, startPoint x: 303, startPoint y: 342, endPoint x: 224, endPoint y: 344, distance: 78.6
click at [224, 344] on div "PP [PERSON_NAME]" at bounding box center [295, 344] width 201 height 20
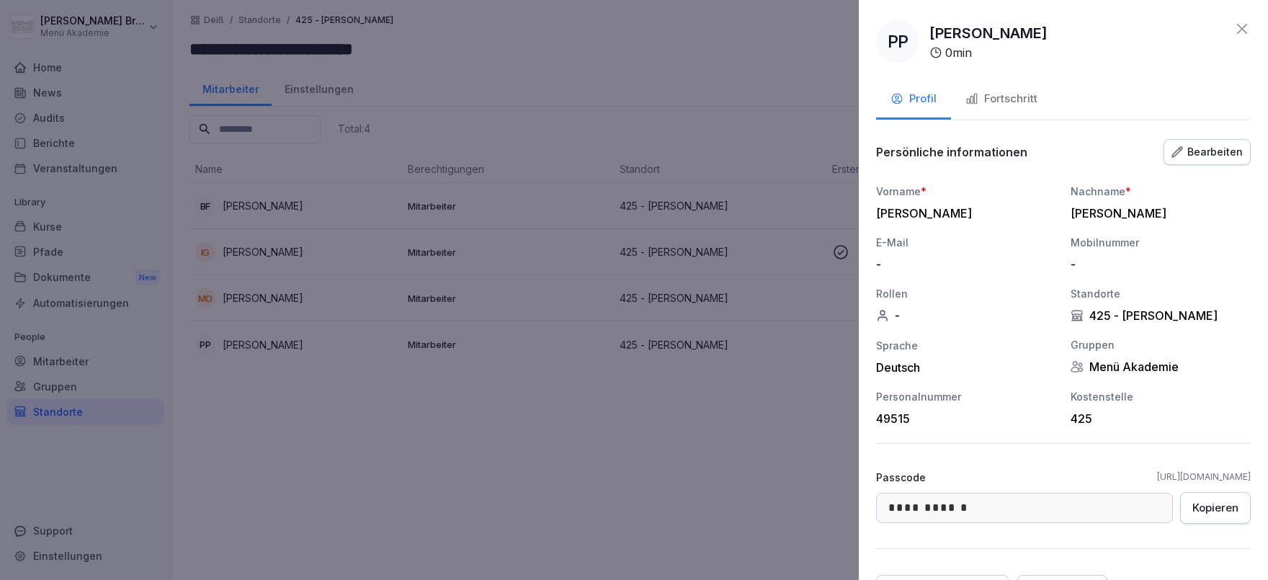
click at [1231, 502] on div "Kopieren" at bounding box center [1216, 508] width 46 height 16
click at [480, 468] on div at bounding box center [634, 290] width 1268 height 580
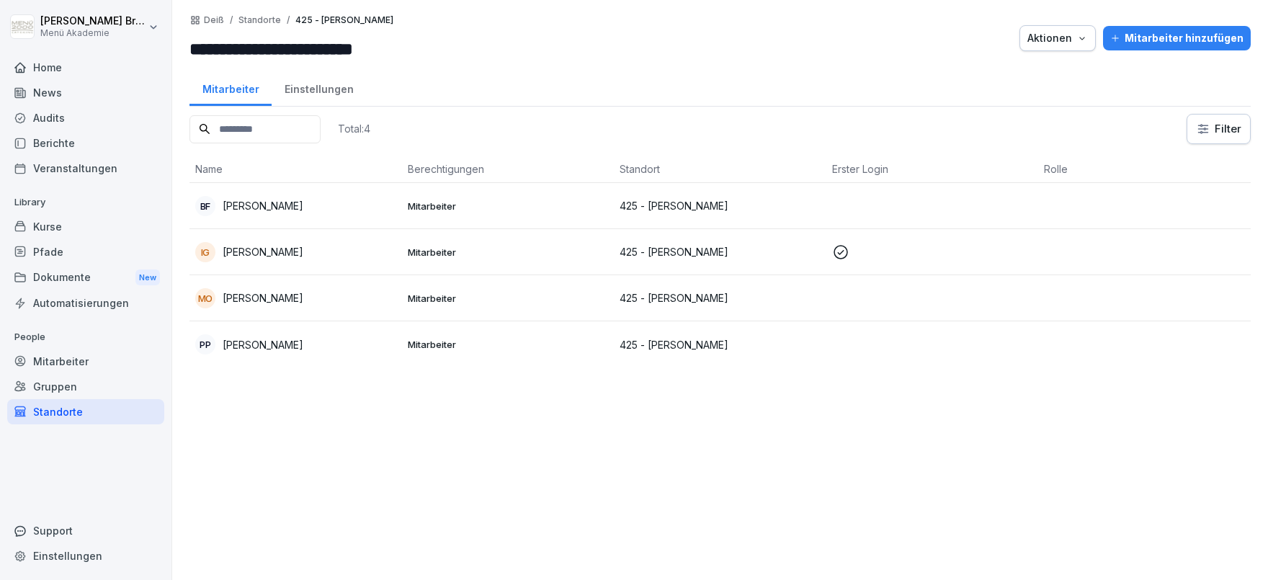
click at [246, 245] on p "[PERSON_NAME]" at bounding box center [263, 251] width 81 height 15
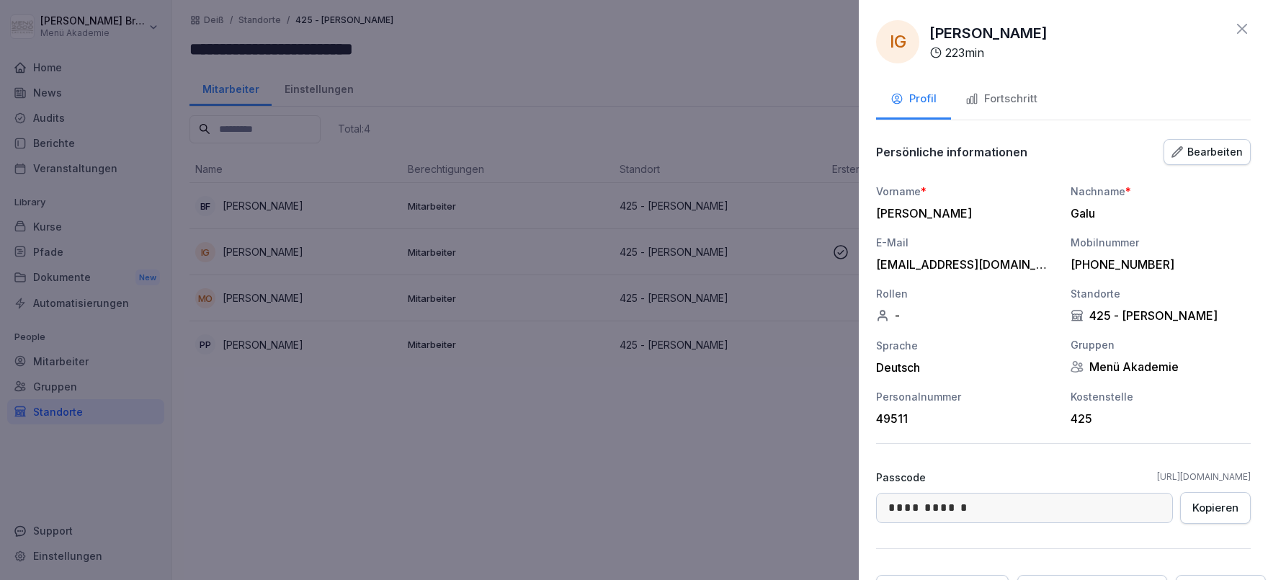
click at [1004, 86] on button "Fortschritt" at bounding box center [1001, 100] width 101 height 39
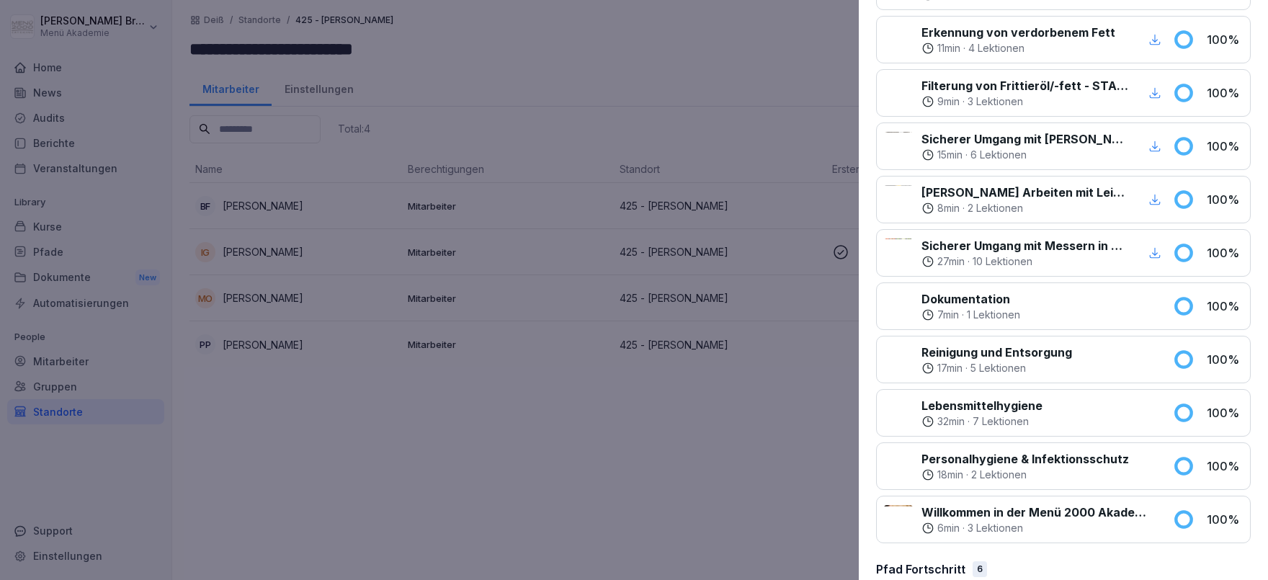
scroll to position [582, 0]
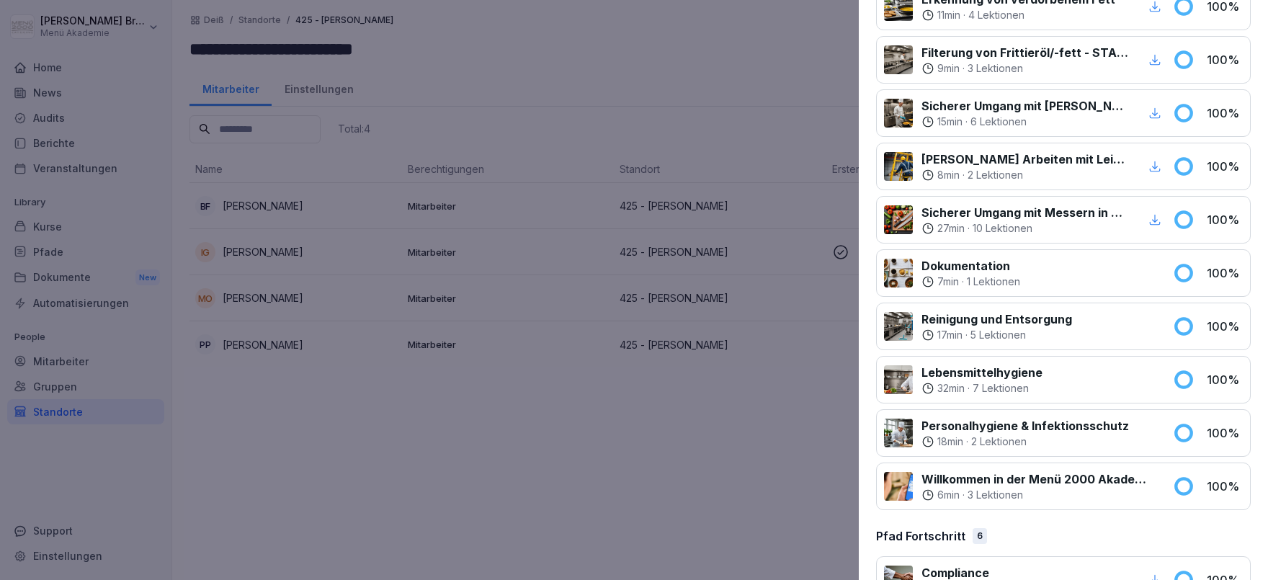
click at [329, 460] on div at bounding box center [634, 290] width 1268 height 580
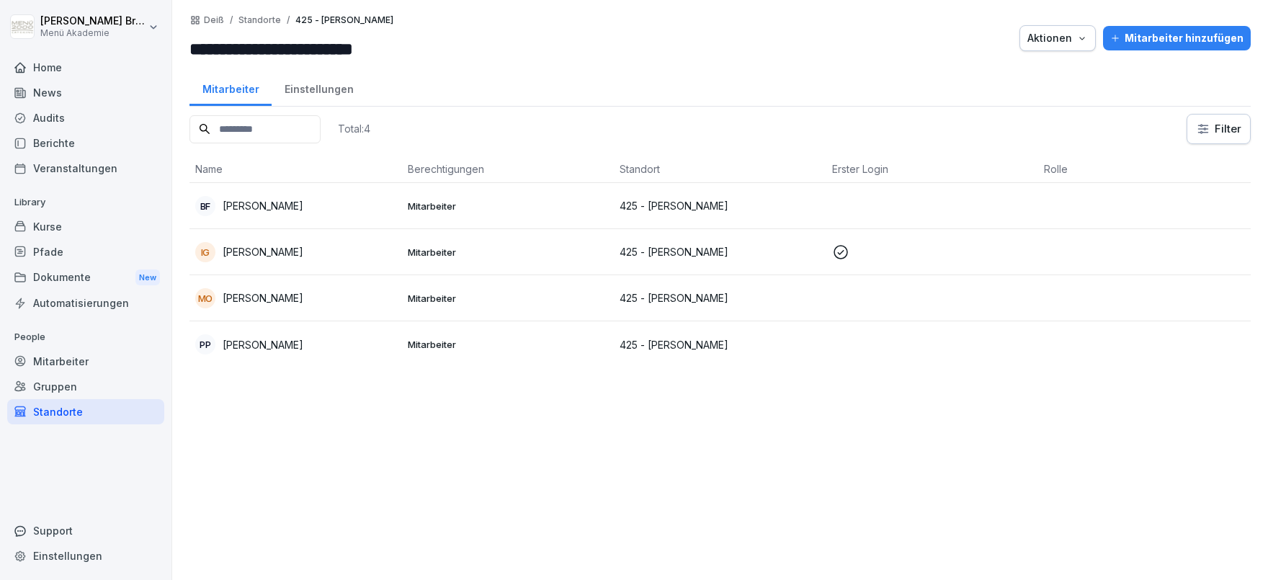
click at [55, 355] on div "Mitarbeiter" at bounding box center [85, 361] width 157 height 25
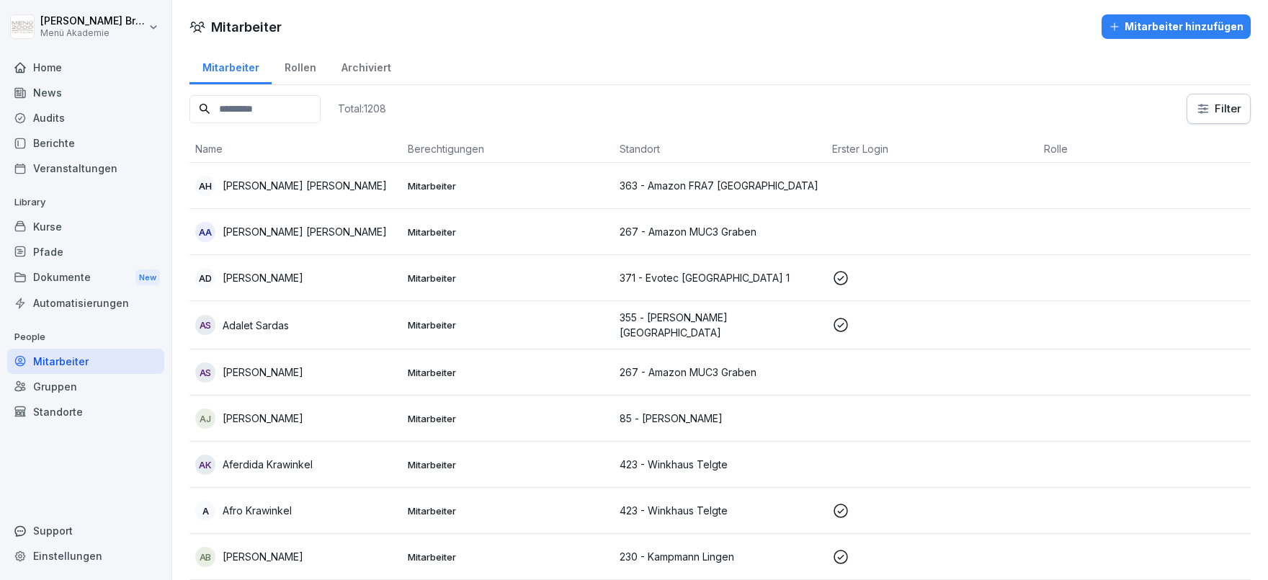
click at [274, 102] on input at bounding box center [255, 109] width 131 height 28
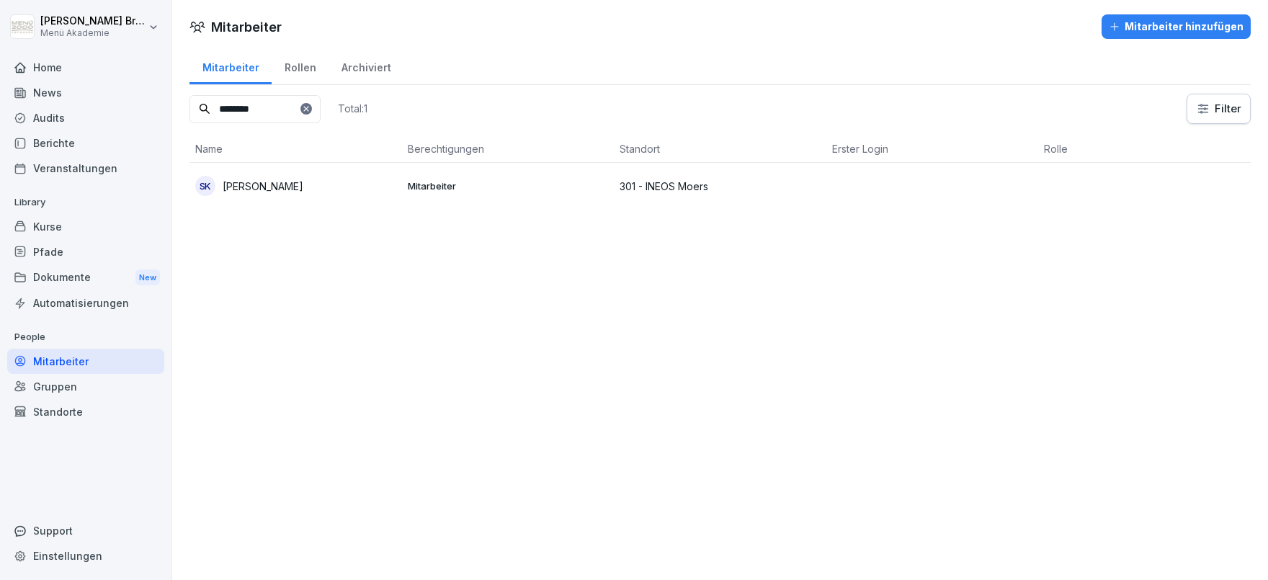
type input "********"
click at [300, 183] on p "[PERSON_NAME]" at bounding box center [263, 186] width 81 height 15
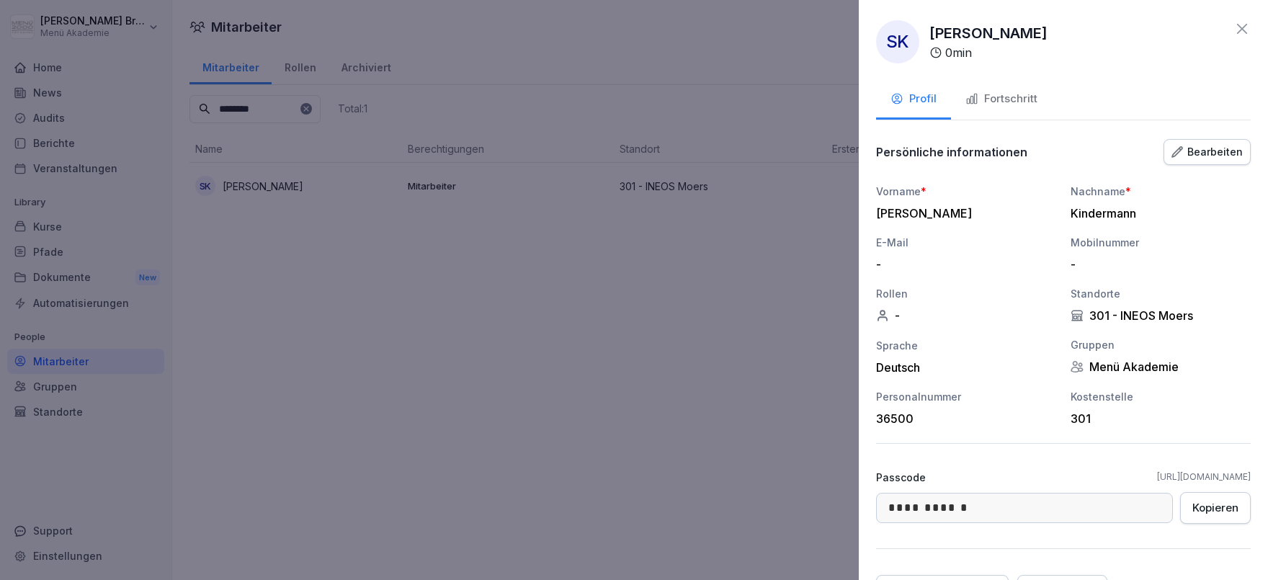
scroll to position [76, 0]
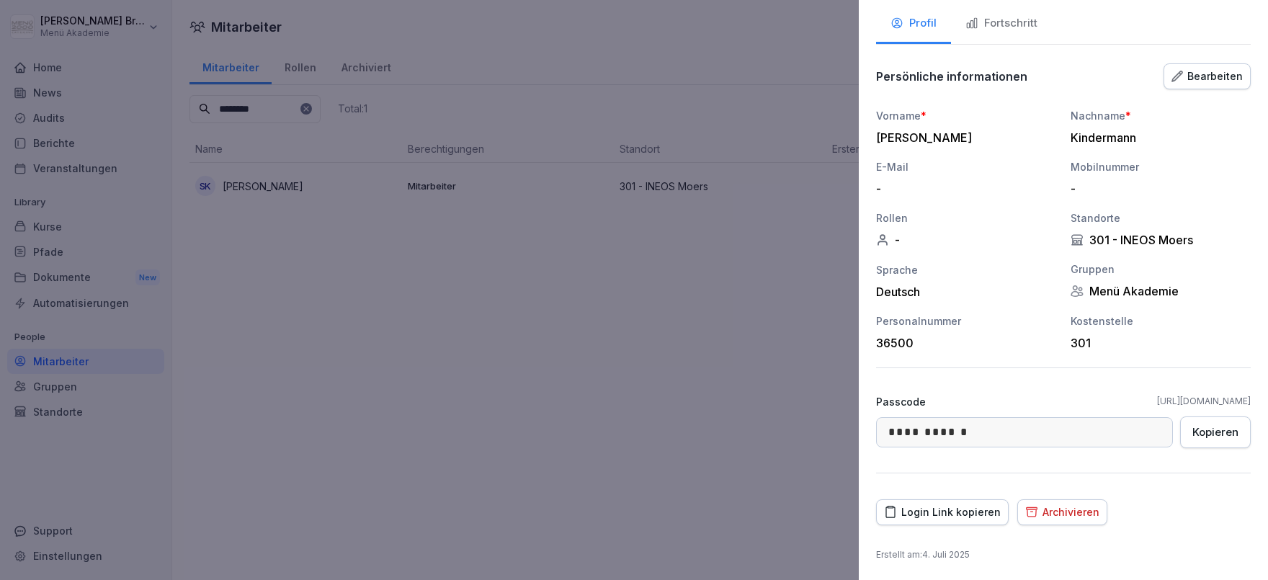
click at [955, 504] on div "Login Link kopieren" at bounding box center [942, 512] width 117 height 16
click at [447, 269] on div at bounding box center [634, 290] width 1268 height 580
